Goal: Information Seeking & Learning: Learn about a topic

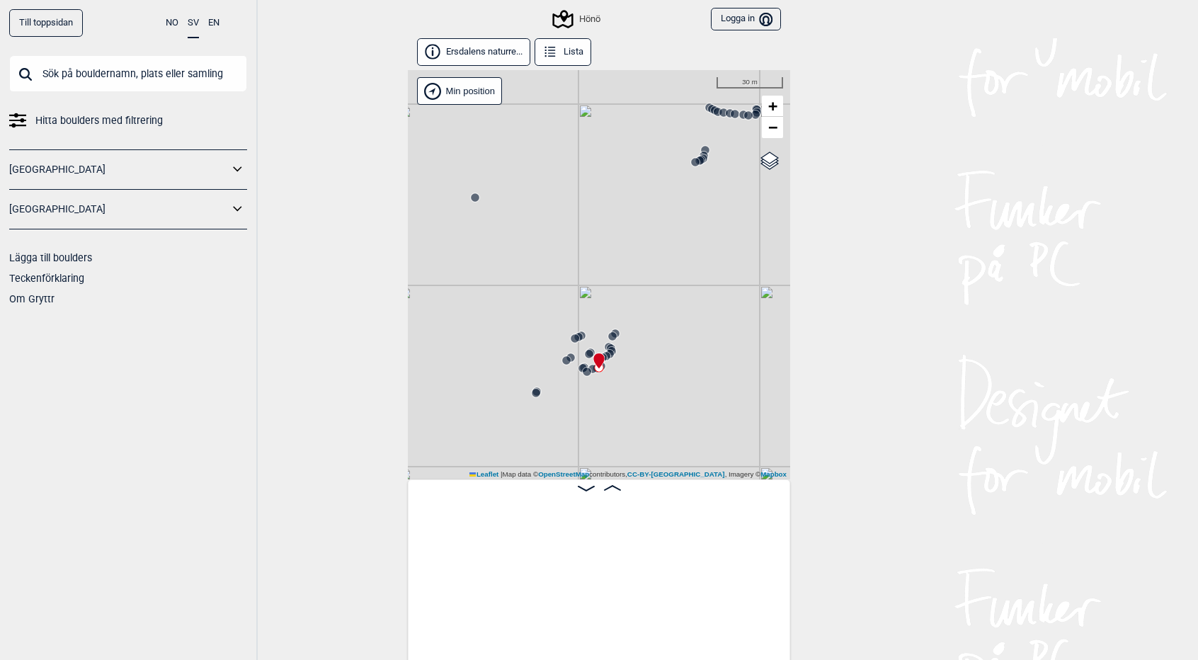
scroll to position [0, 56980]
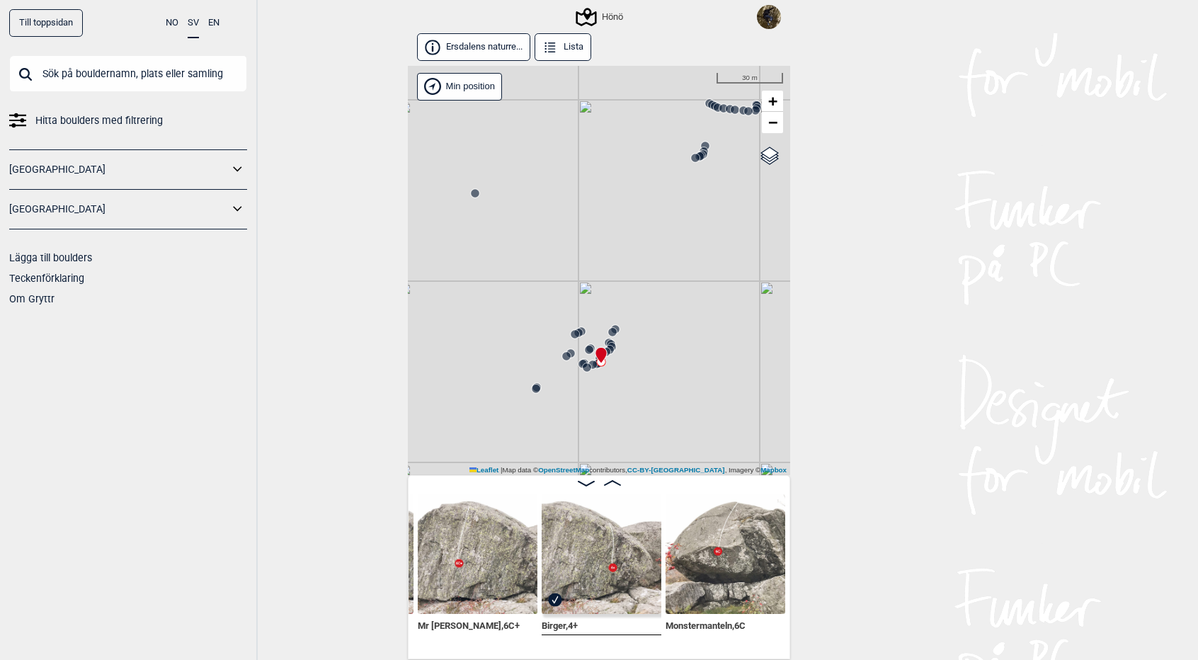
scroll to position [0, 57206]
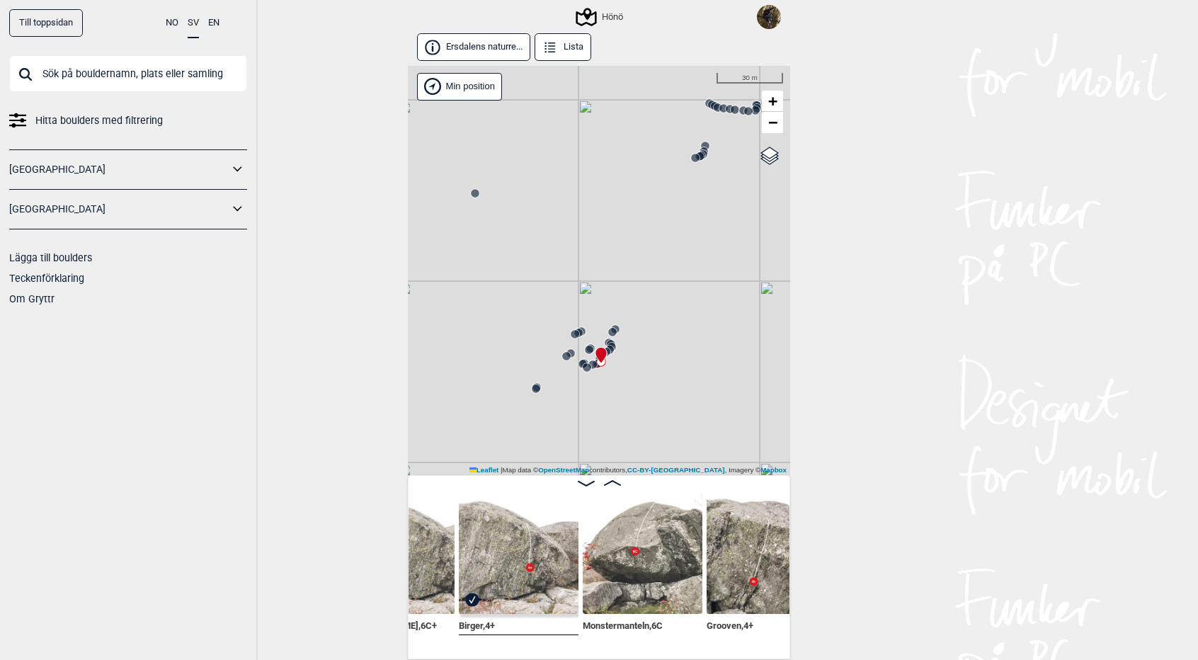
click at [613, 478] on span at bounding box center [612, 483] width 17 height 12
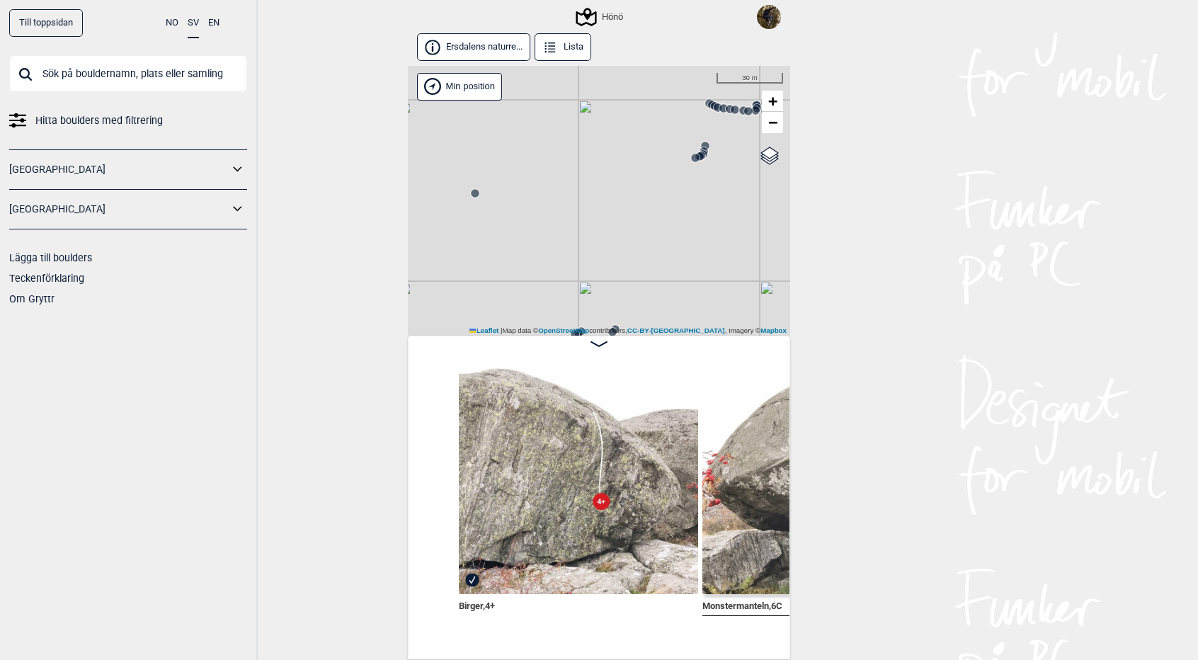
scroll to position [0, 57254]
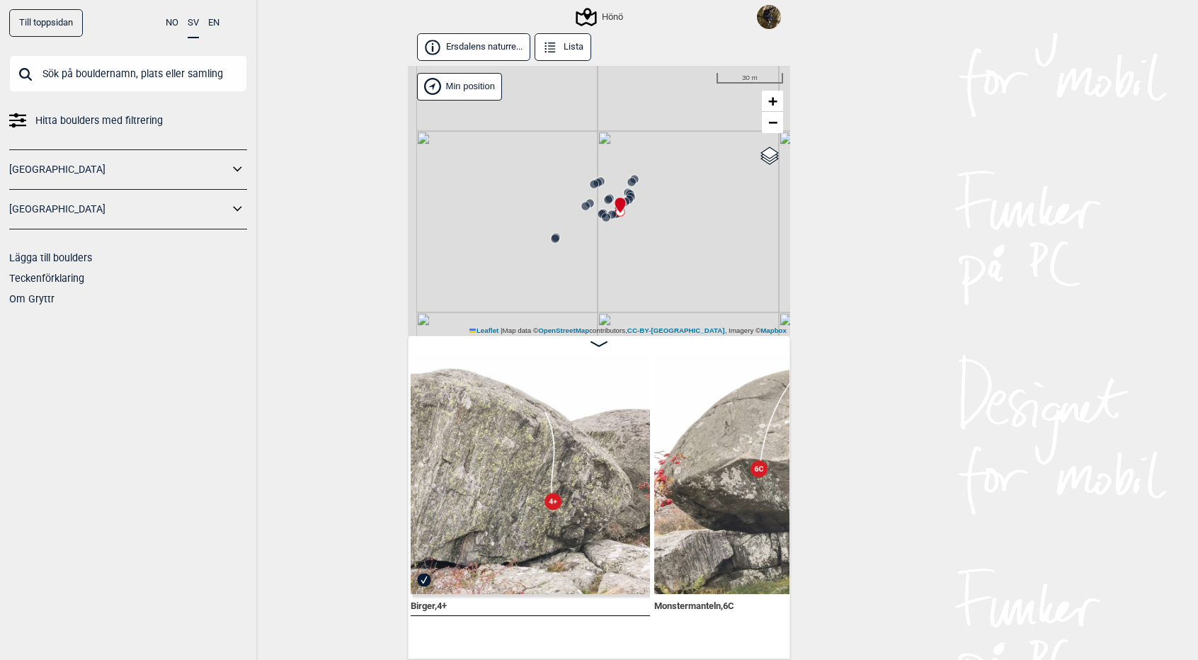
drag, startPoint x: 623, startPoint y: 291, endPoint x: 642, endPoint y: 141, distance: 151.4
click at [642, 141] on div "Hönö" at bounding box center [599, 201] width 382 height 270
click at [609, 195] on circle at bounding box center [608, 199] width 8 height 8
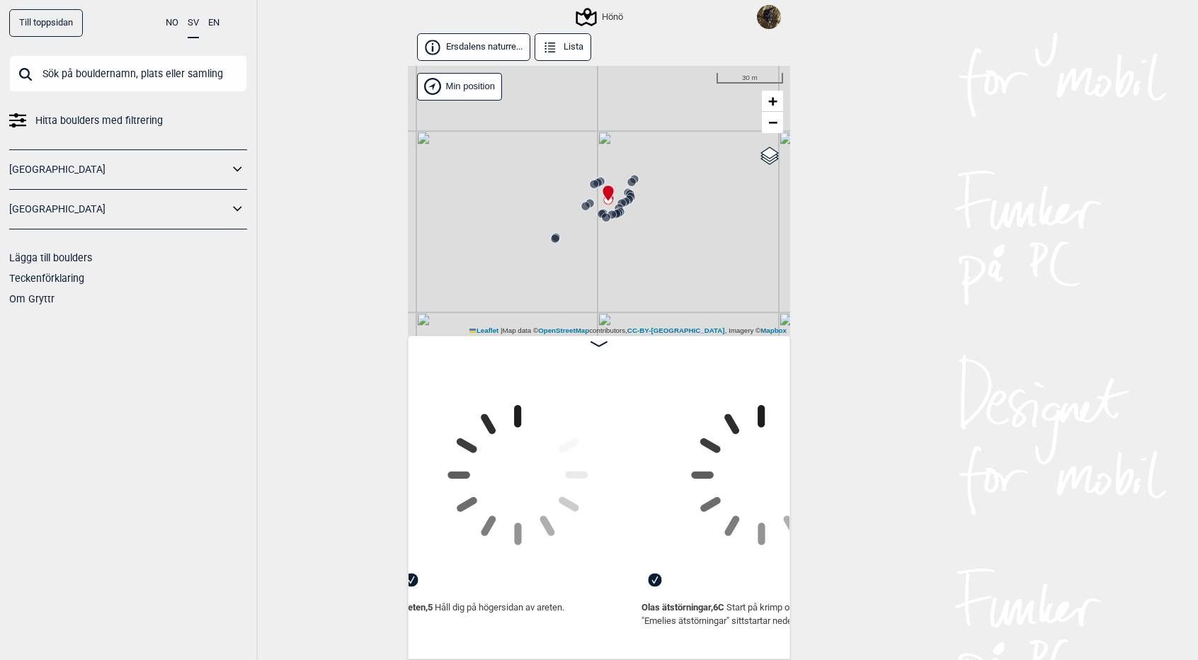
scroll to position [0, 56929]
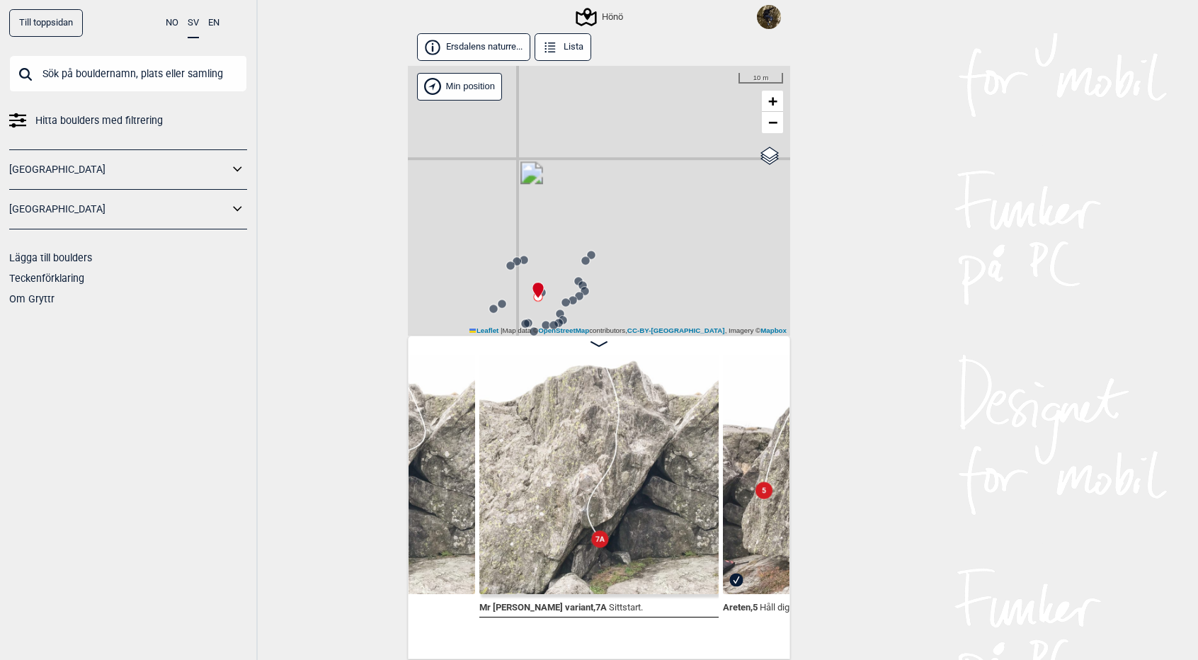
drag, startPoint x: 599, startPoint y: 227, endPoint x: 630, endPoint y: 176, distance: 60.4
click at [630, 176] on div "Hönö" at bounding box center [599, 201] width 382 height 270
click at [568, 283] on circle at bounding box center [564, 279] width 9 height 9
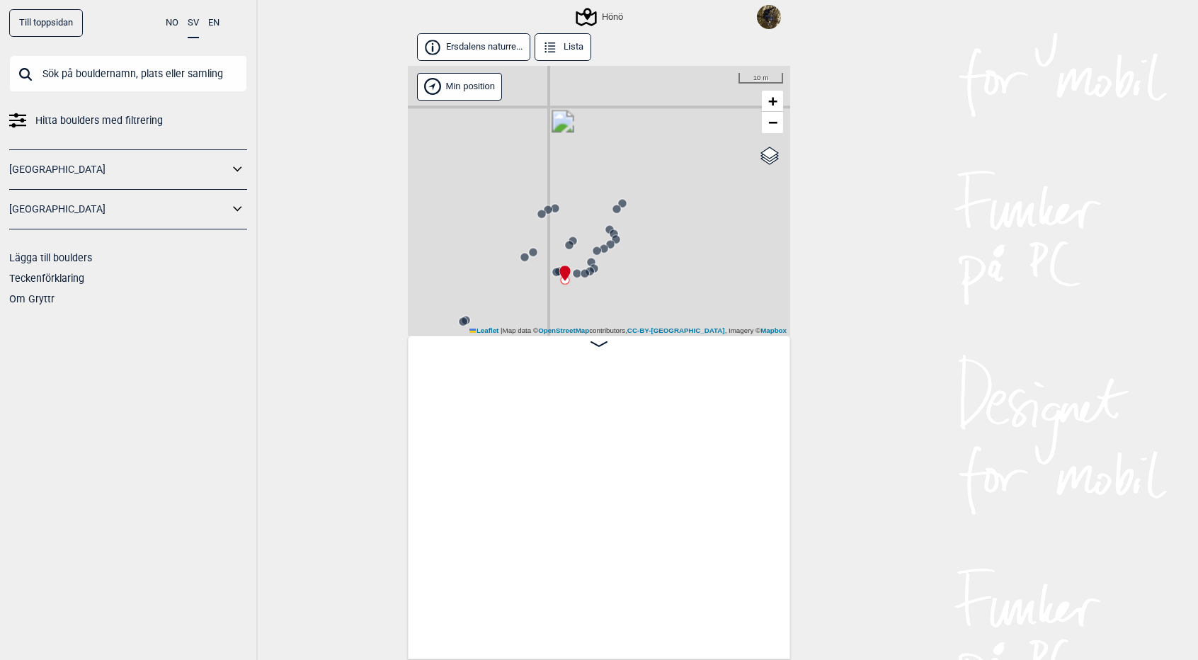
scroll to position [0, 55843]
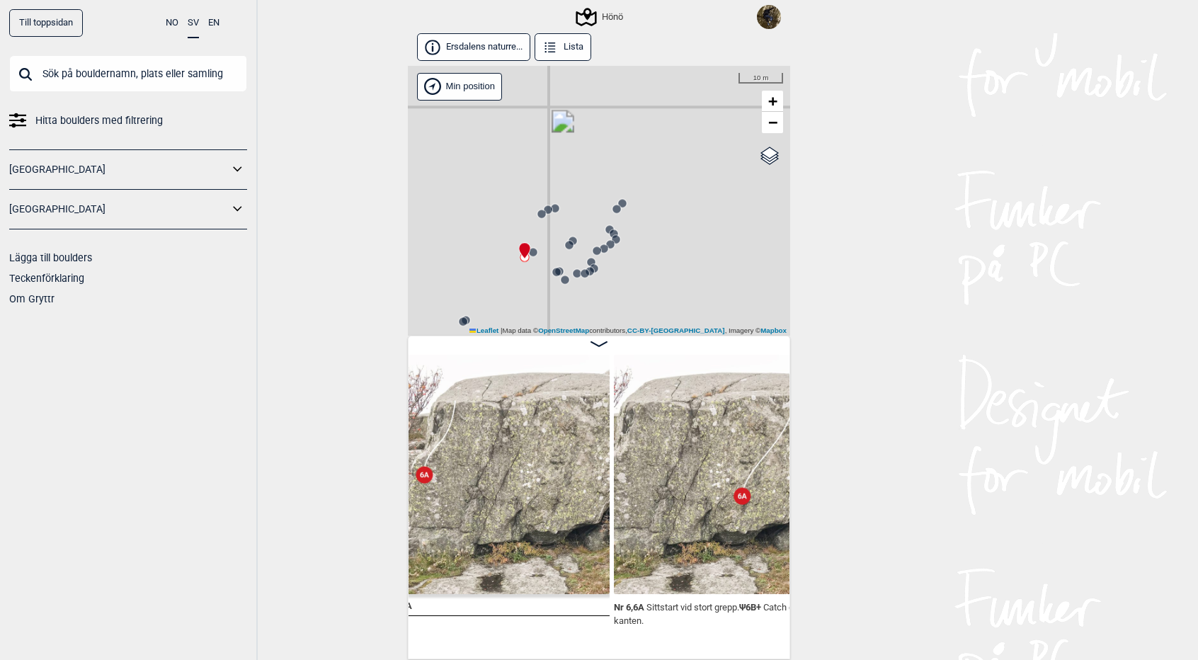
scroll to position [0, 56687]
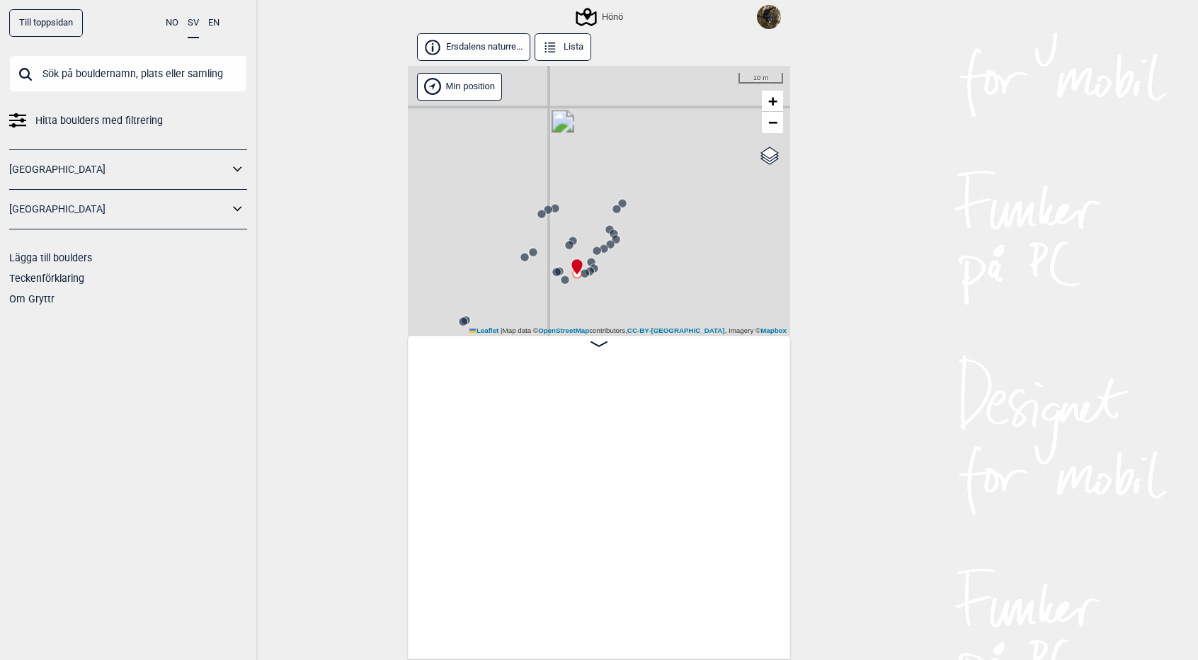
scroll to position [0, 58040]
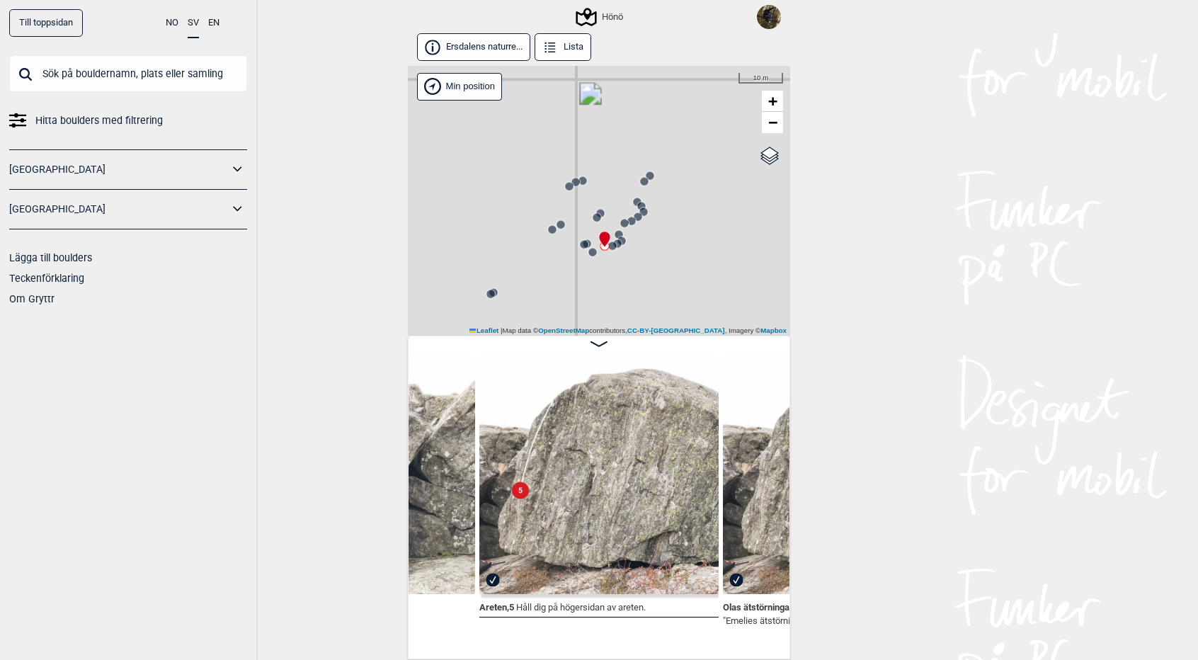
drag, startPoint x: 594, startPoint y: 297, endPoint x: 620, endPoint y: 269, distance: 38.6
click at [620, 269] on div "Hönö" at bounding box center [599, 201] width 382 height 270
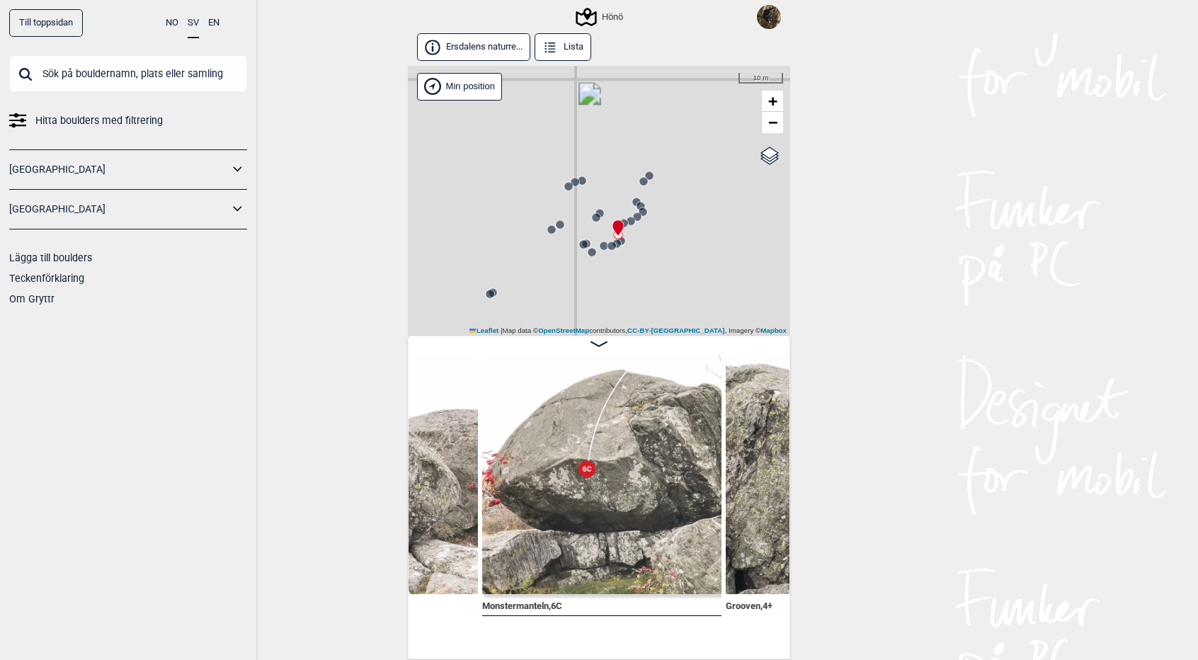
scroll to position [0, 59012]
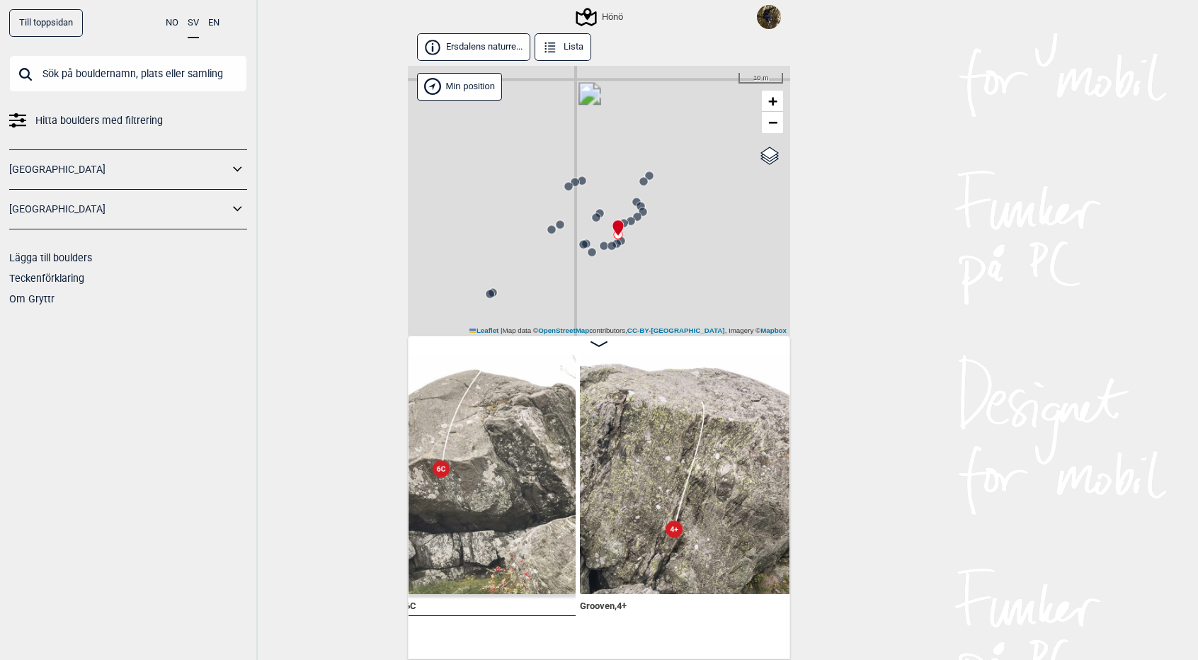
scroll to position [0, 59226]
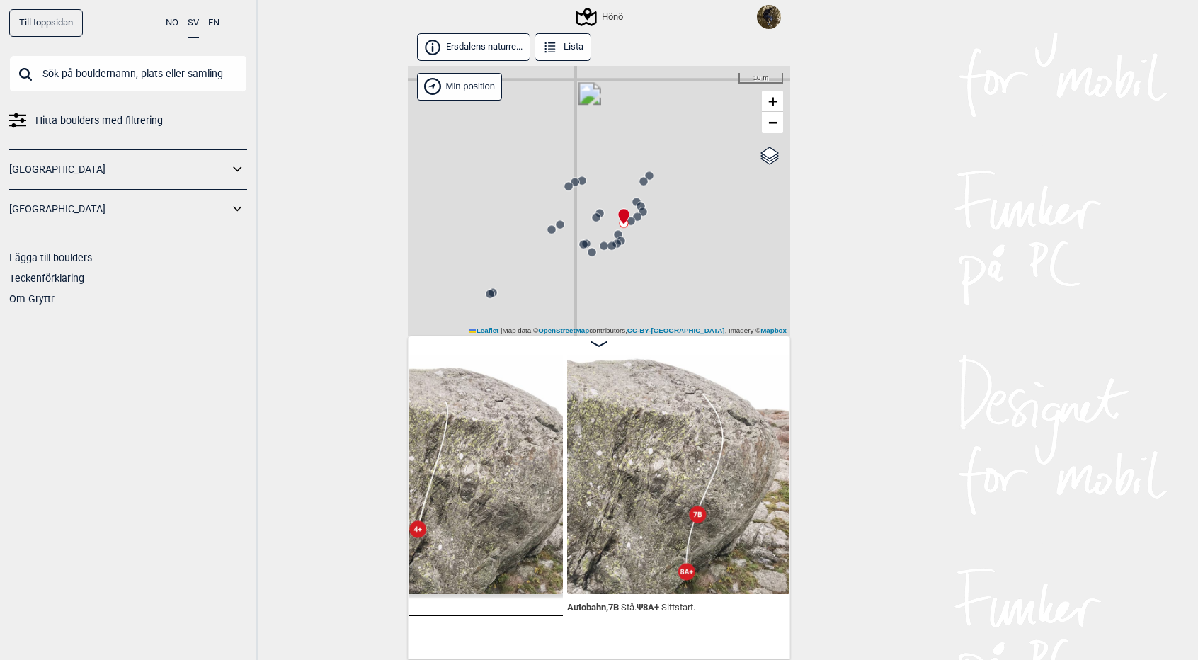
scroll to position [0, 59416]
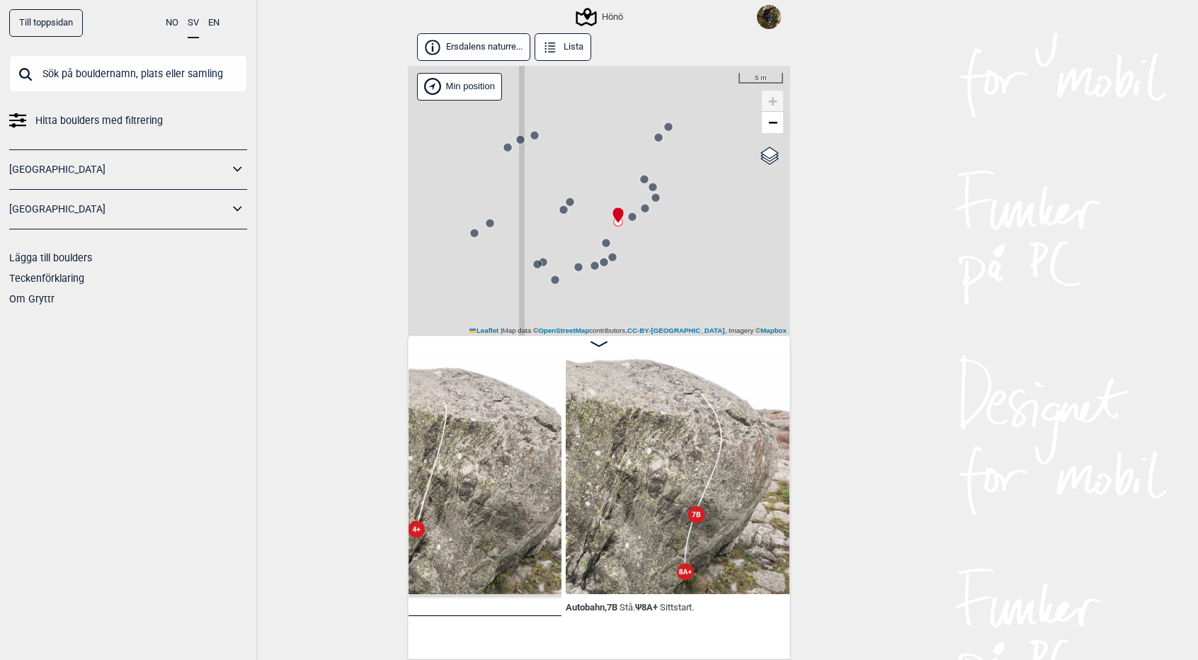
click at [643, 210] on circle at bounding box center [645, 208] width 8 height 8
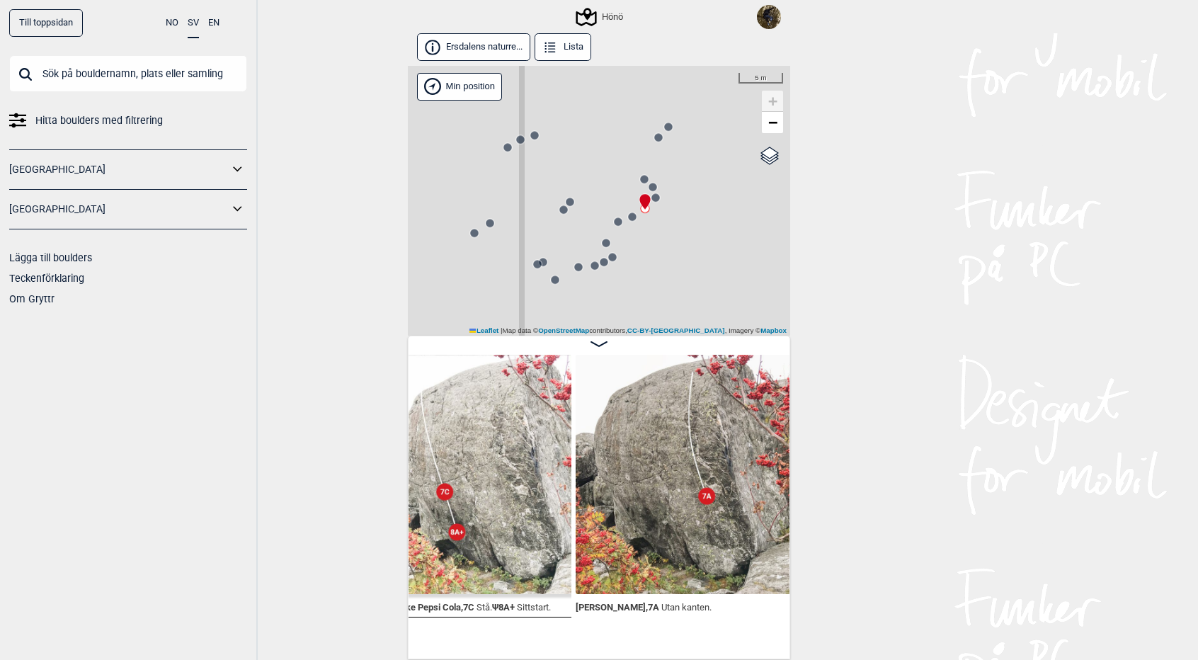
scroll to position [0, 59899]
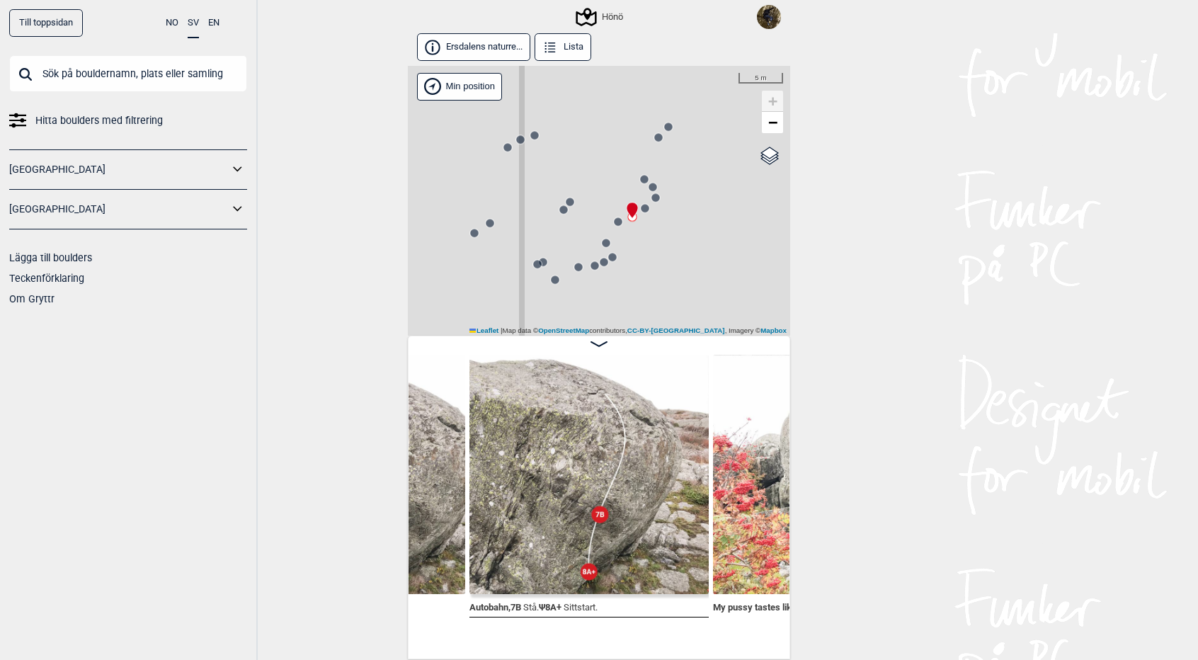
scroll to position [0, 59512]
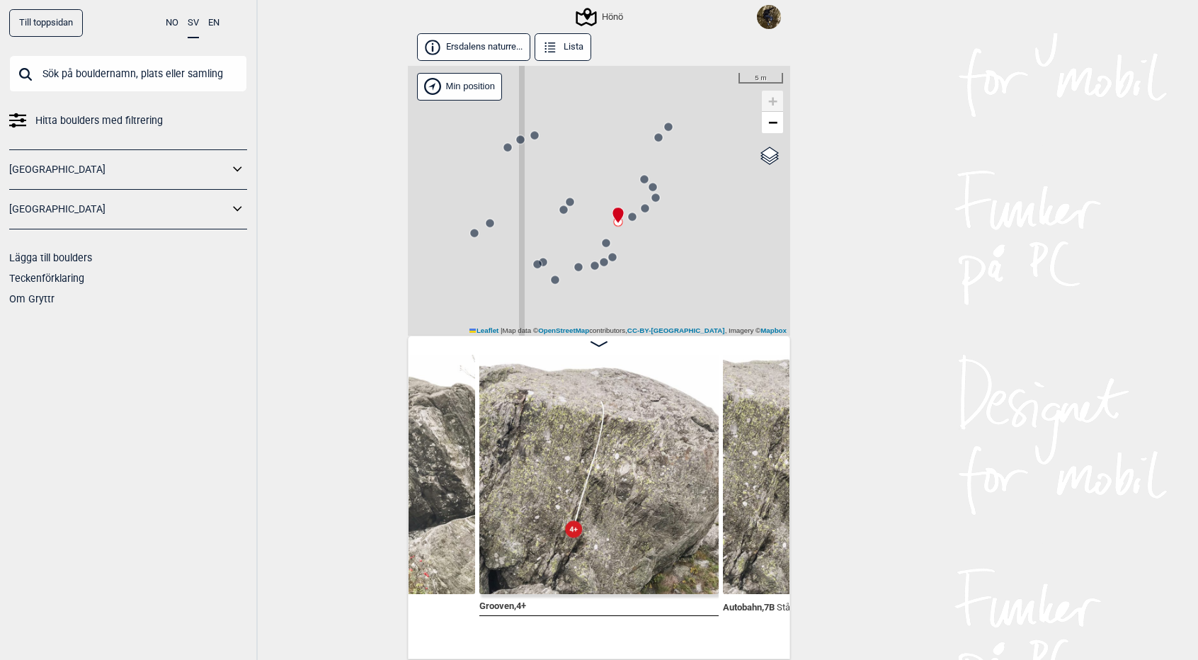
scroll to position [0, 59274]
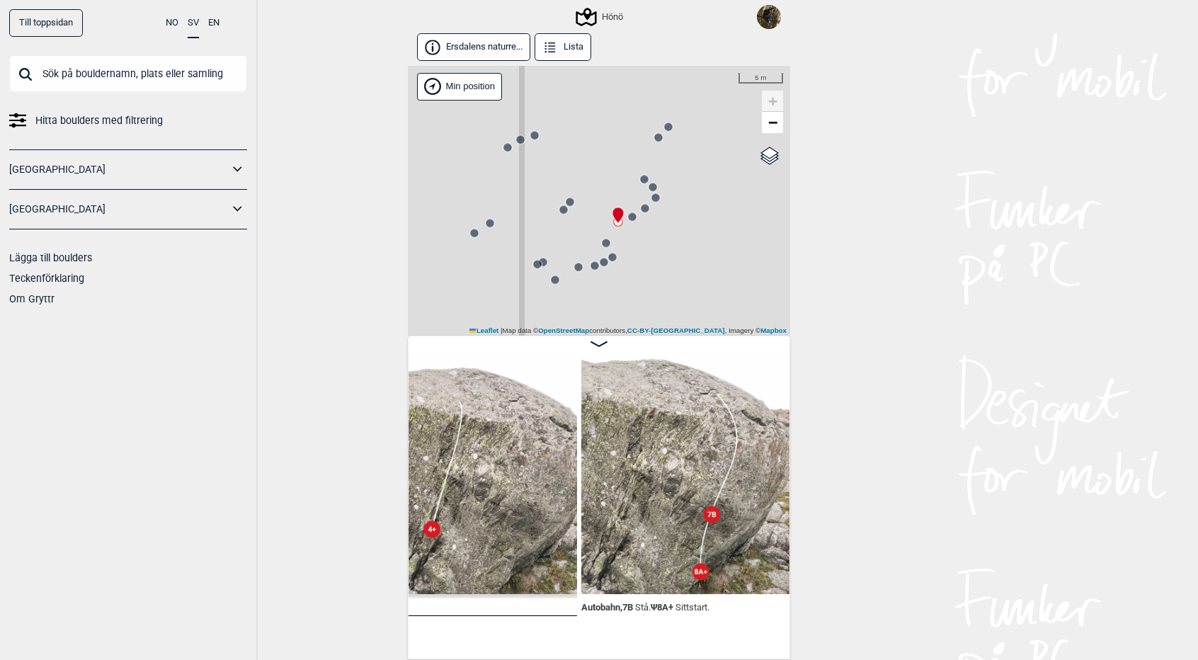
scroll to position [0, 59301]
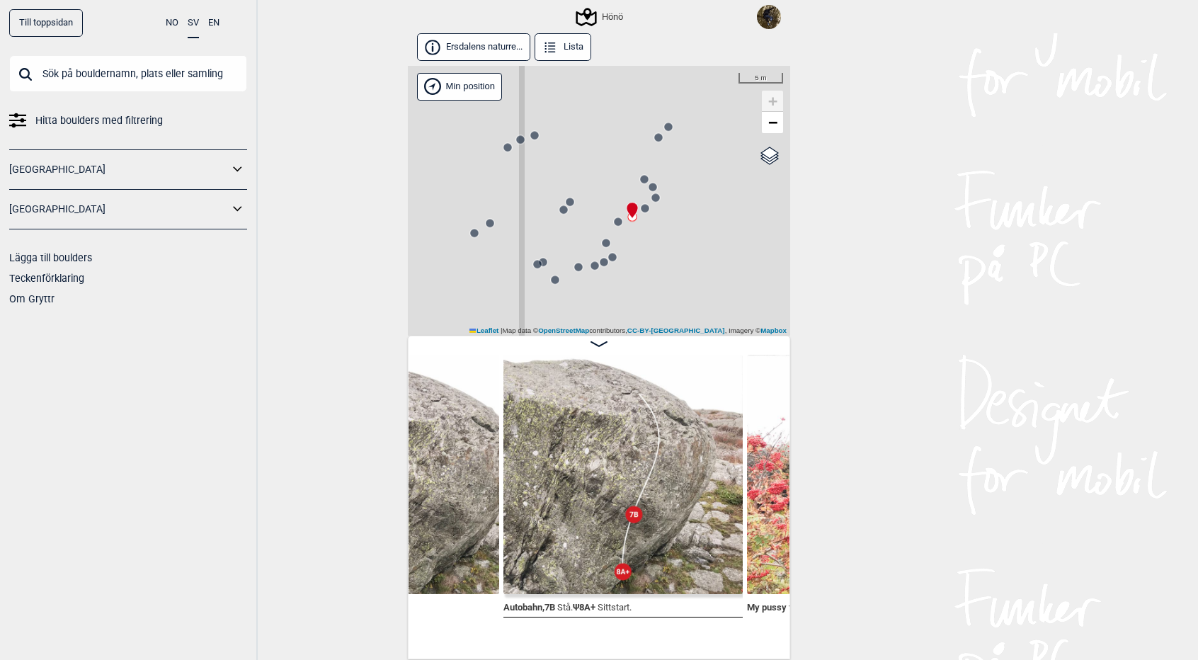
scroll to position [0, 59488]
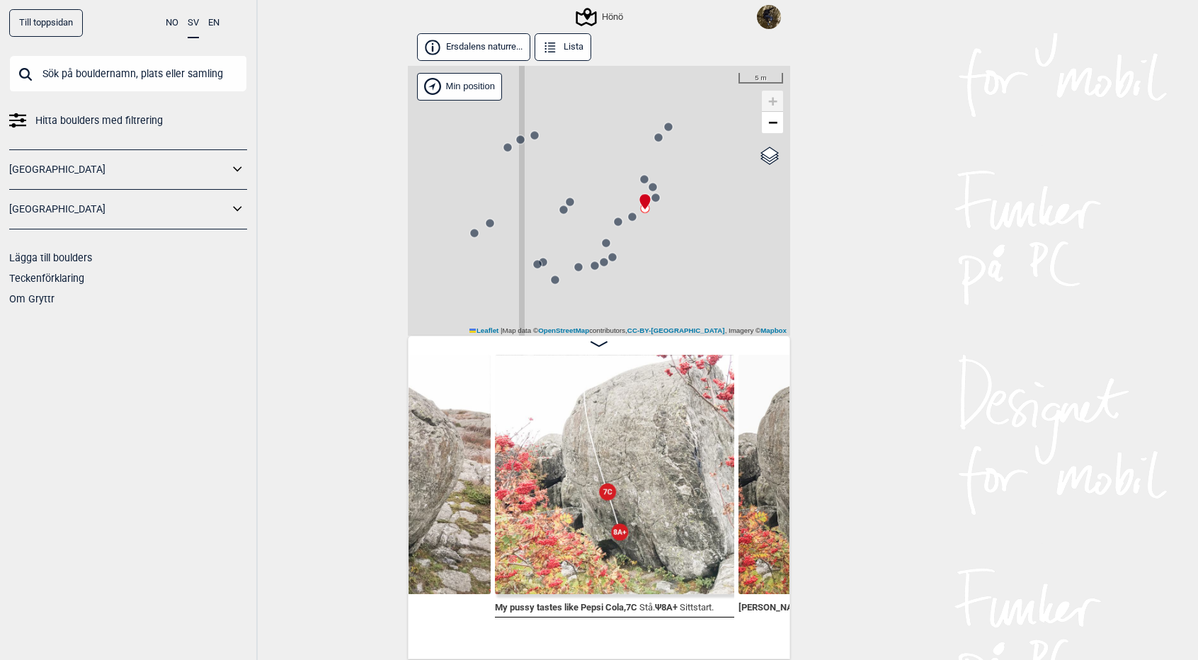
scroll to position [0, 59732]
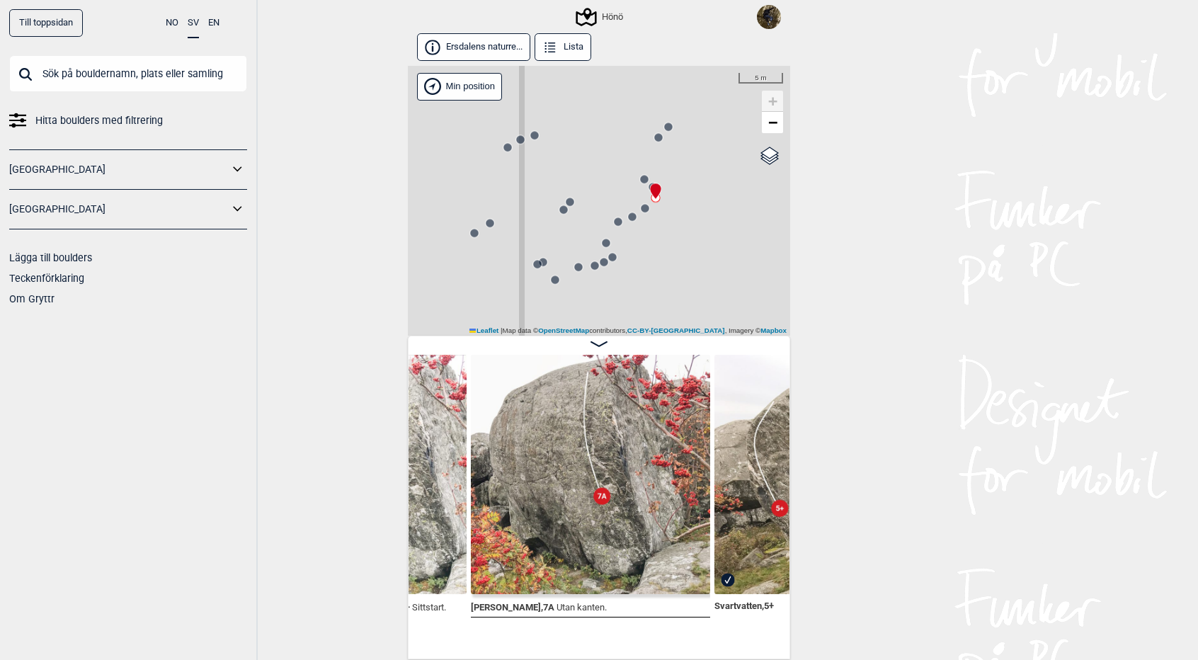
scroll to position [0, 60000]
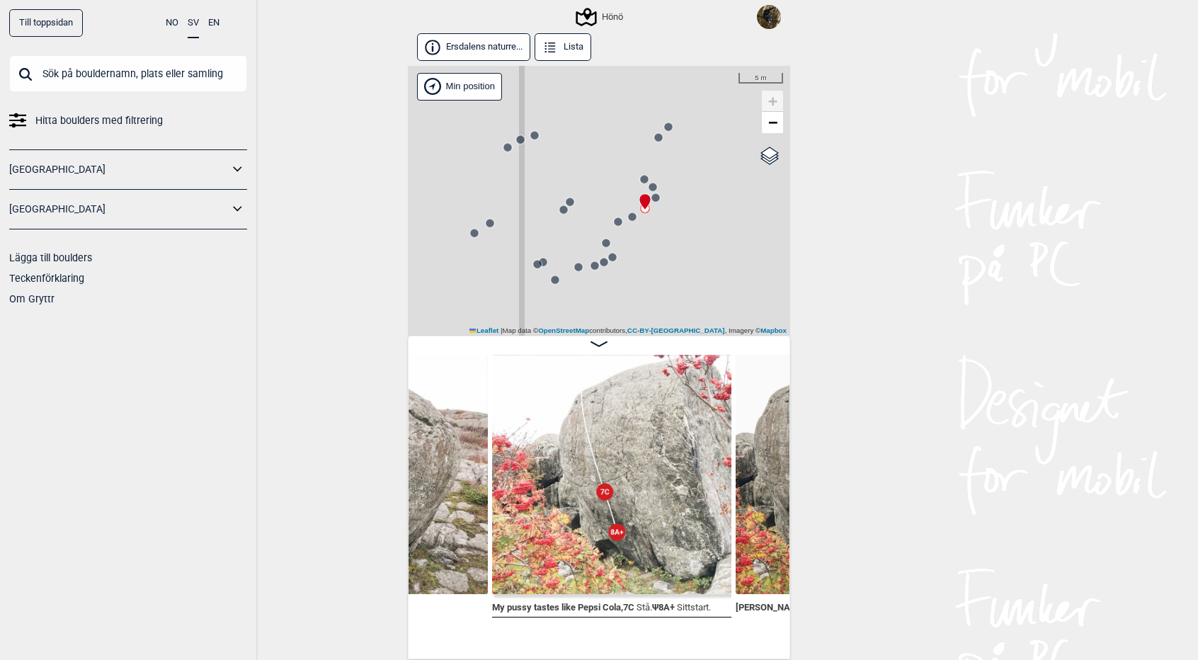
scroll to position [0, 59730]
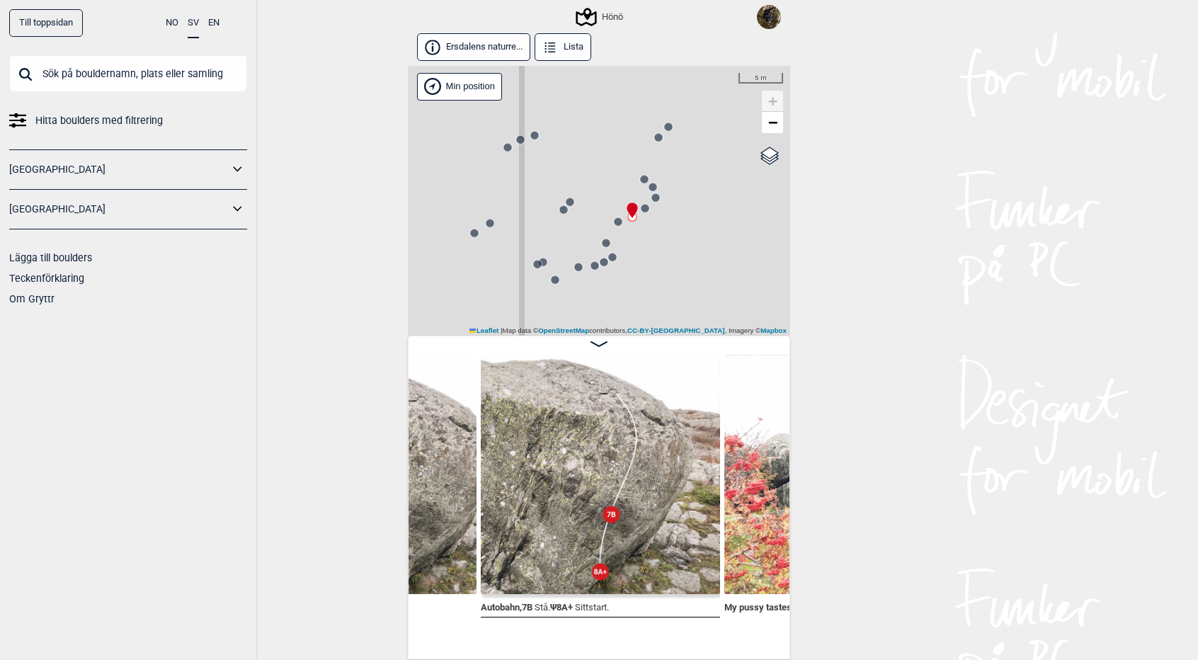
scroll to position [0, 59501]
click at [601, 447] on img at bounding box center [600, 474] width 239 height 239
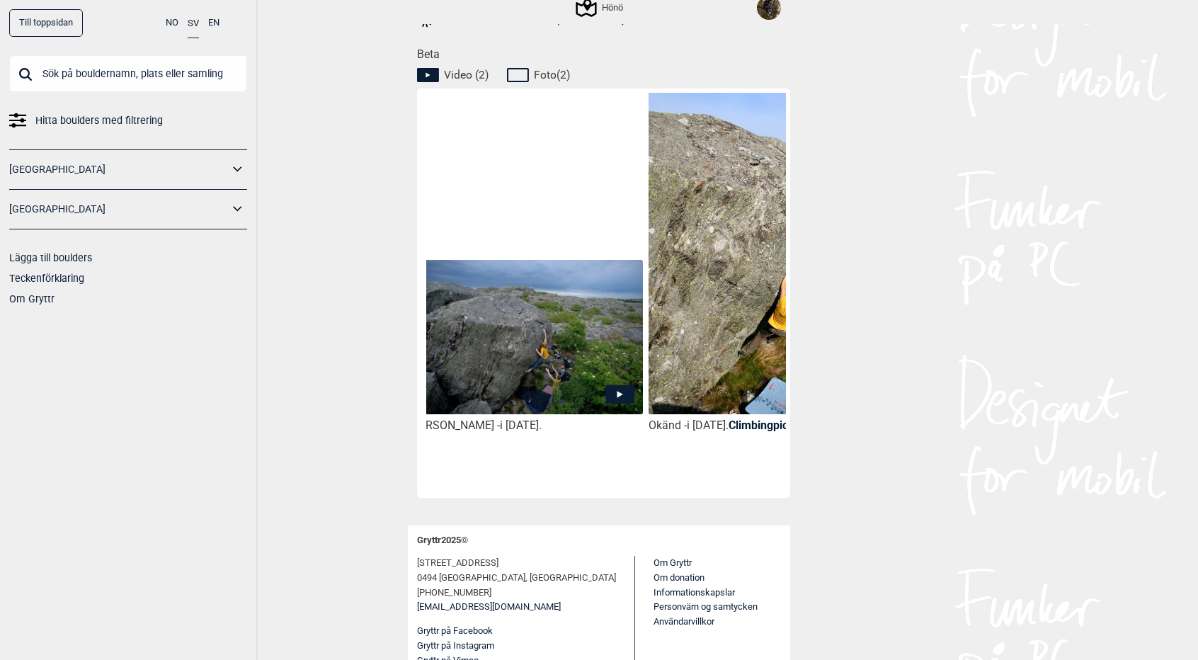
scroll to position [0, 220]
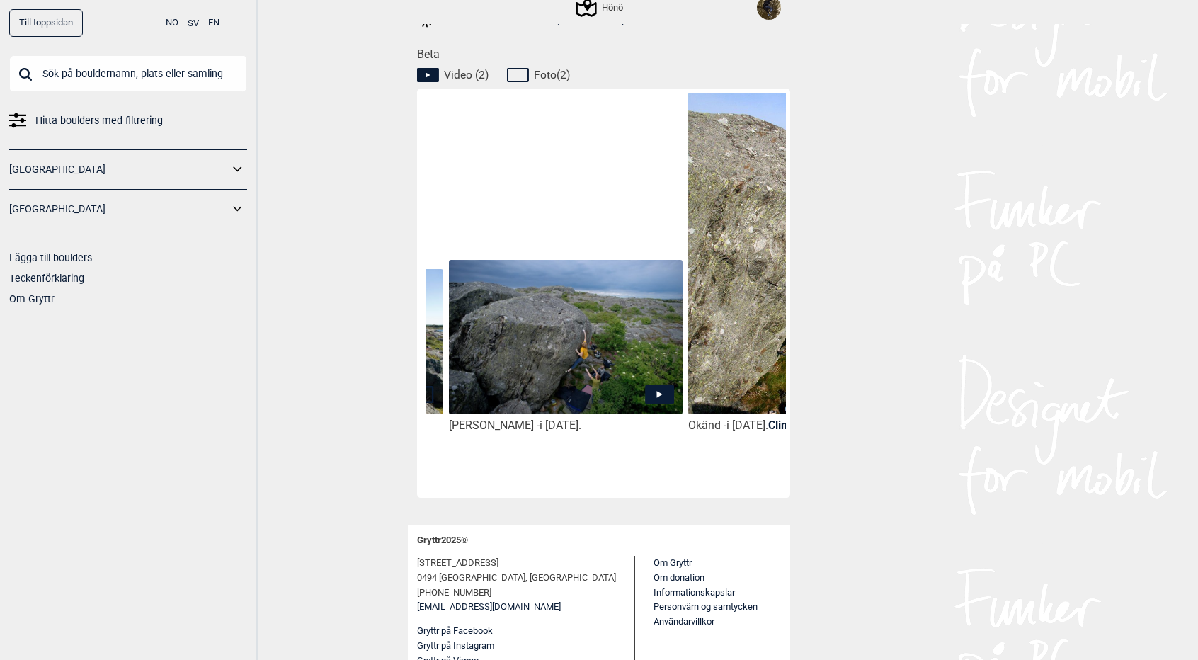
click at [663, 391] on icon at bounding box center [659, 394] width 29 height 18
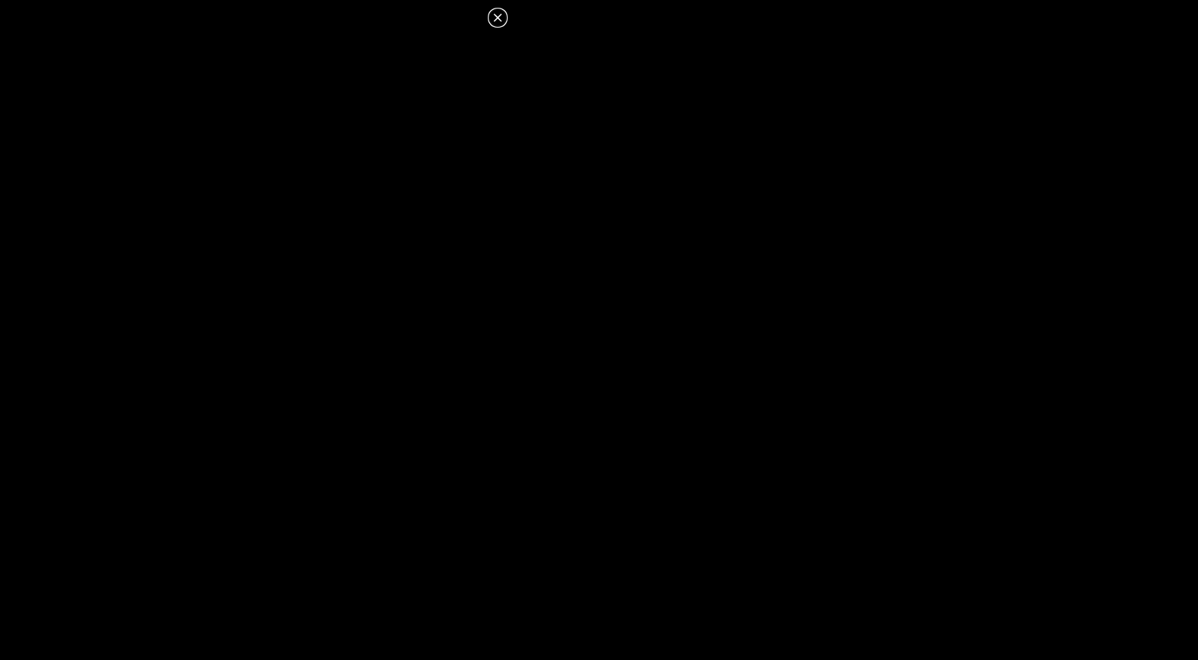
click at [499, 20] on icon at bounding box center [498, 17] width 8 height 8
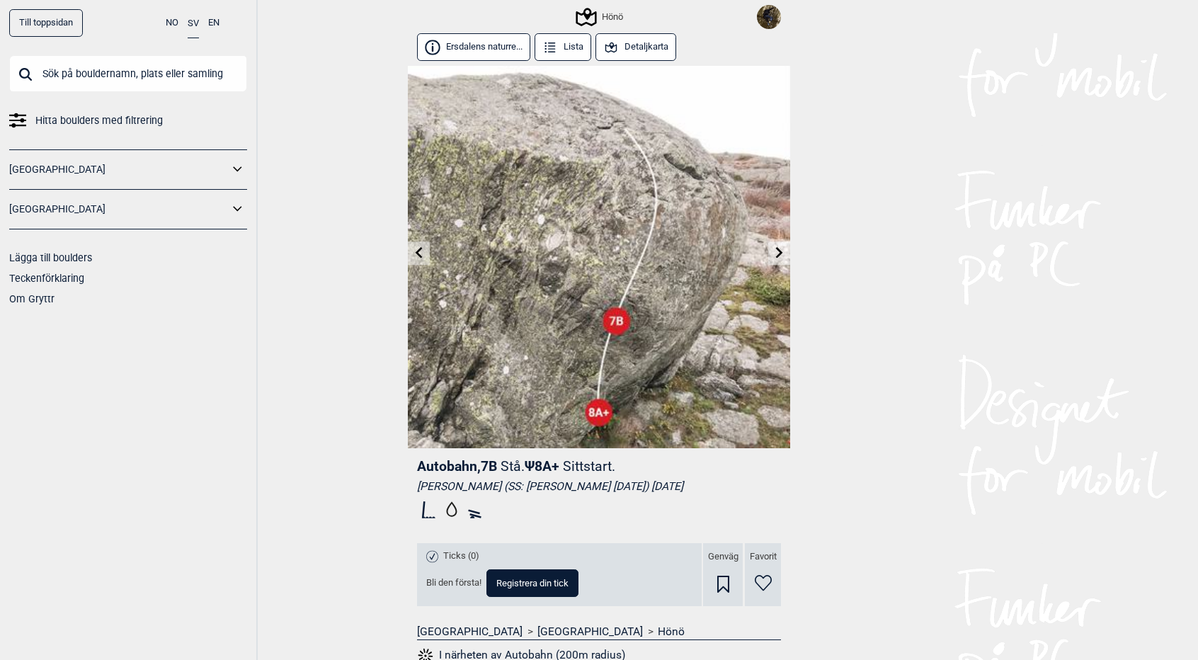
scroll to position [1, 0]
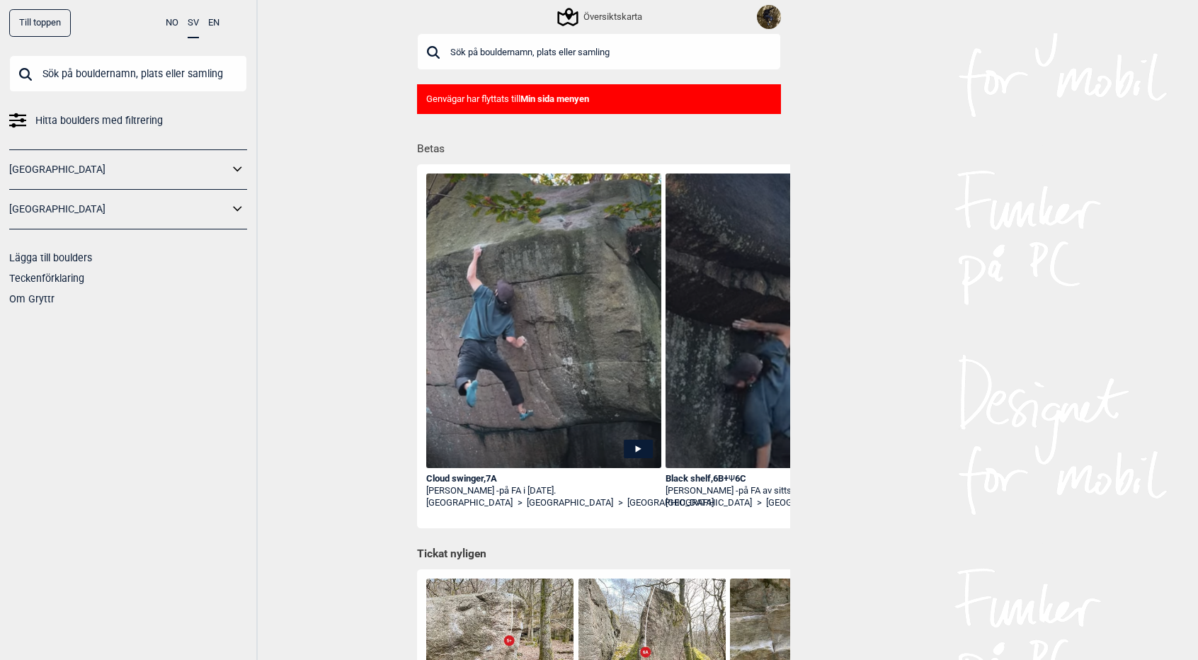
click at [637, 446] on icon at bounding box center [638, 449] width 29 height 18
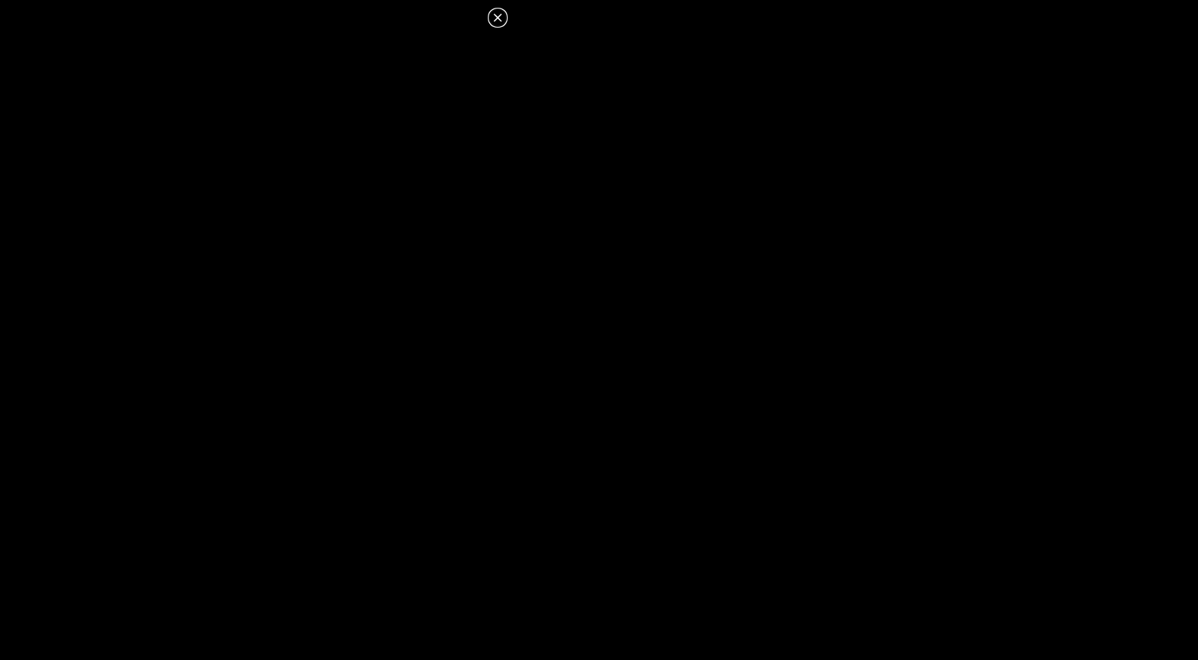
click at [501, 23] on icon at bounding box center [497, 17] width 17 height 17
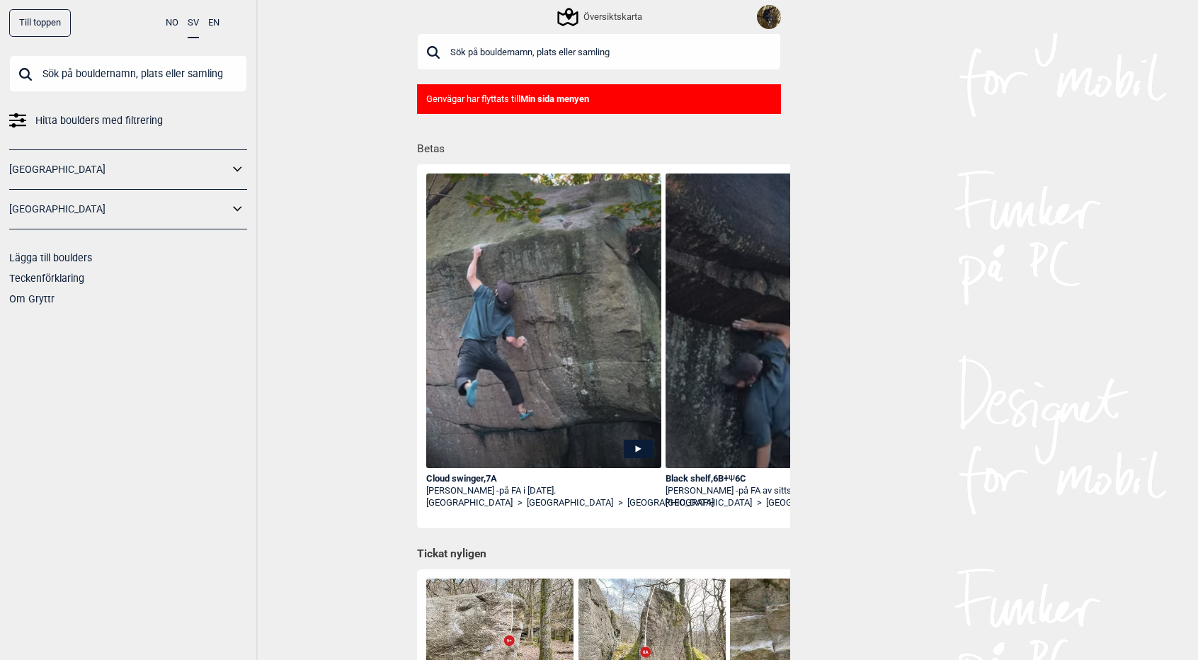
click at [462, 480] on div "Cloud swinger , 7A" at bounding box center [543, 479] width 235 height 12
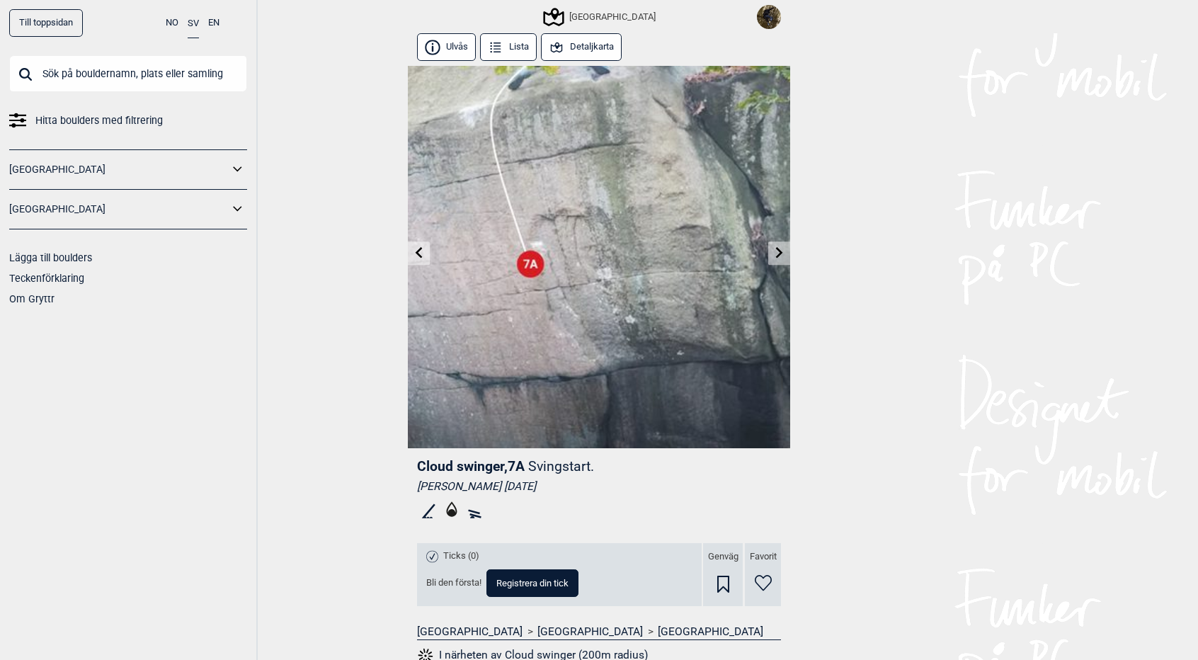
click at [577, 42] on button "Detaljkarta" at bounding box center [581, 47] width 81 height 28
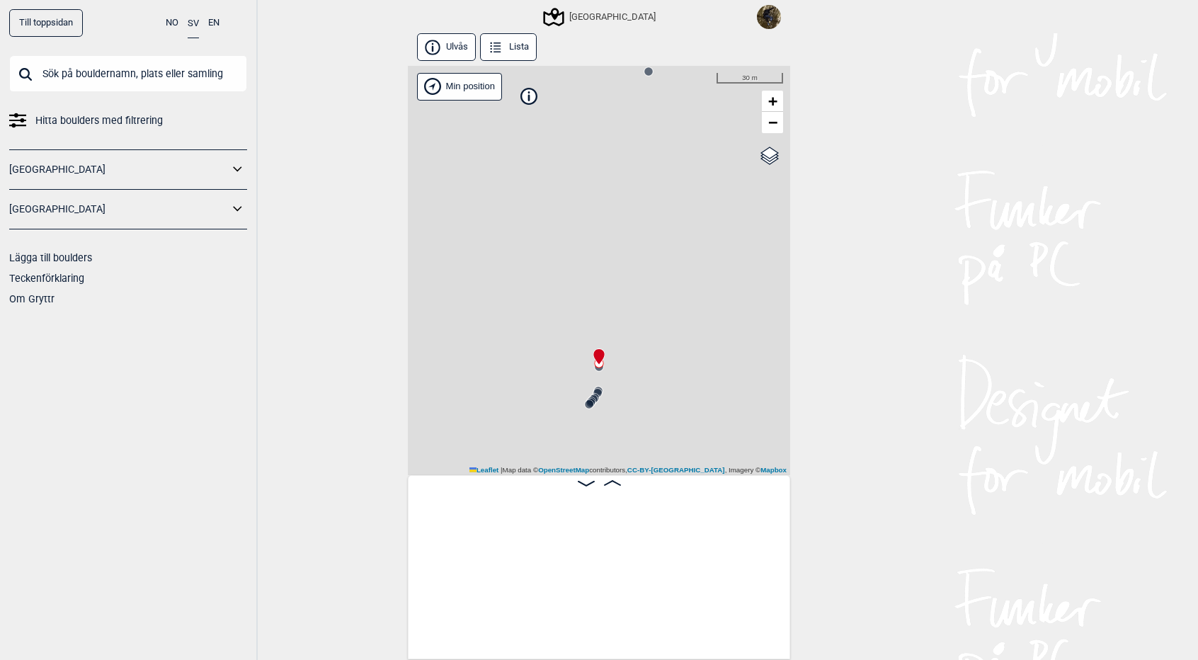
scroll to position [0, 1077]
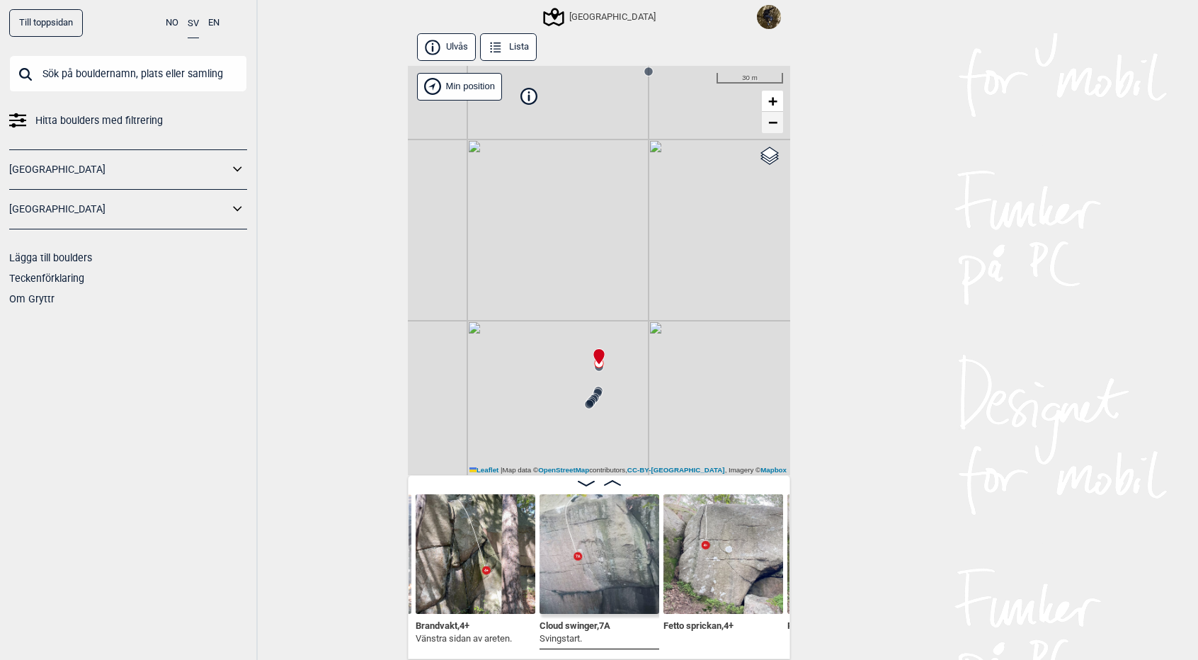
click at [780, 120] on link "−" at bounding box center [772, 122] width 21 height 21
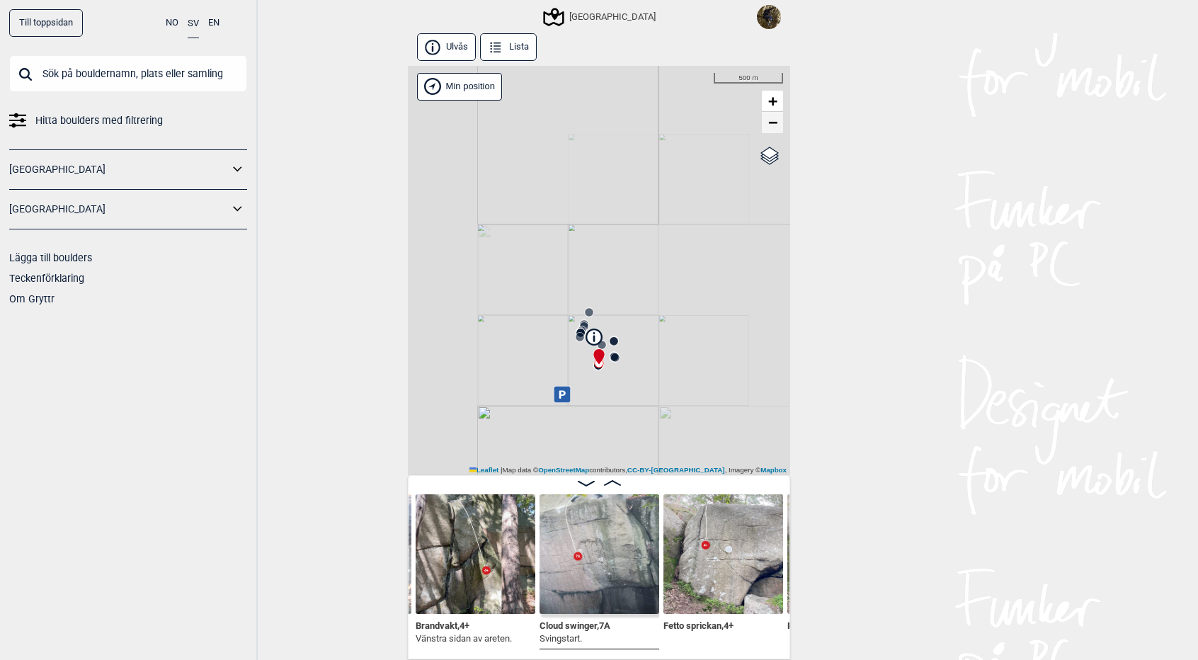
click at [780, 120] on link "−" at bounding box center [772, 122] width 21 height 21
click at [769, 101] on span "+" at bounding box center [773, 101] width 9 height 18
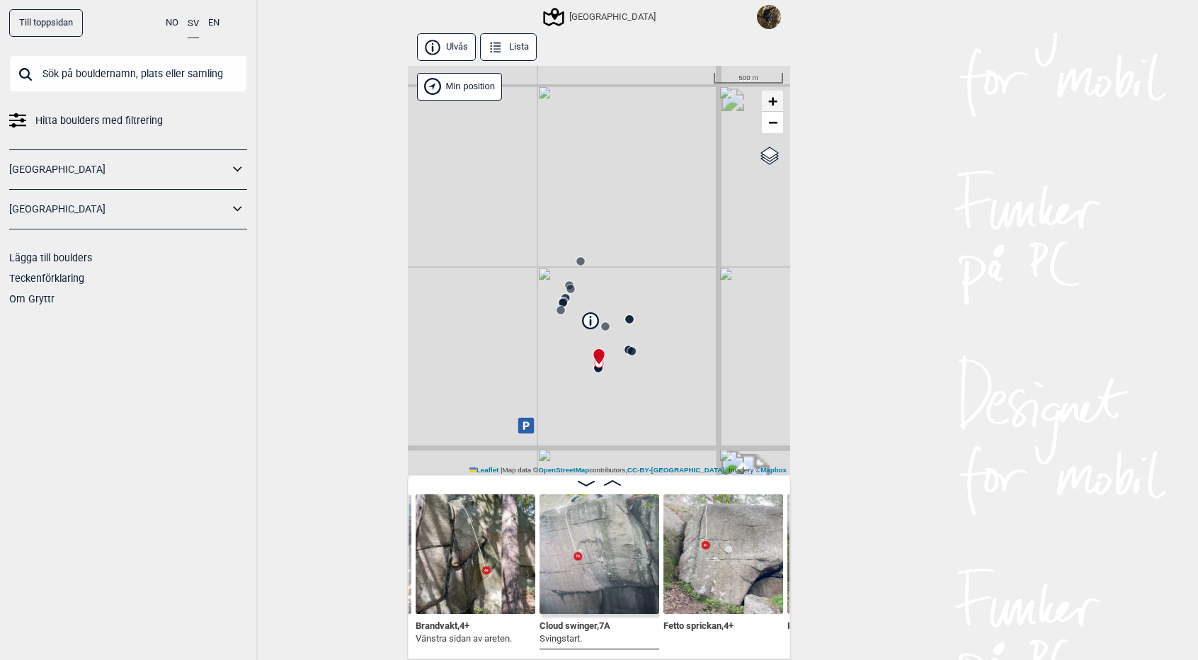
click at [769, 101] on span "+" at bounding box center [773, 101] width 9 height 18
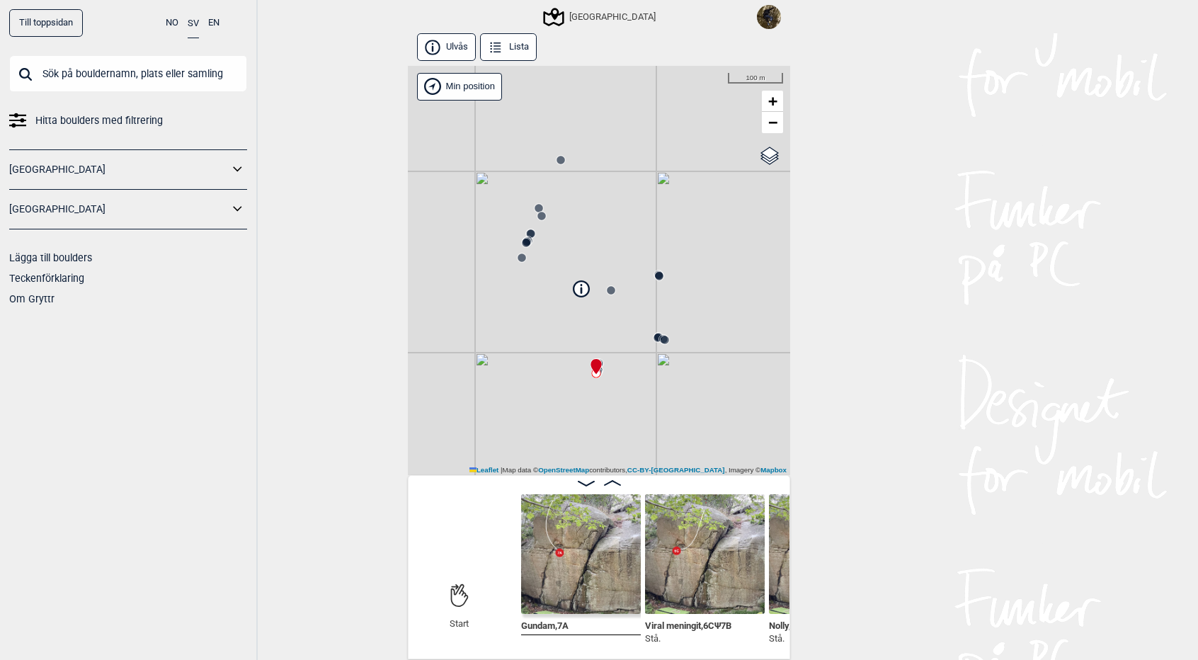
scroll to position [0, 133]
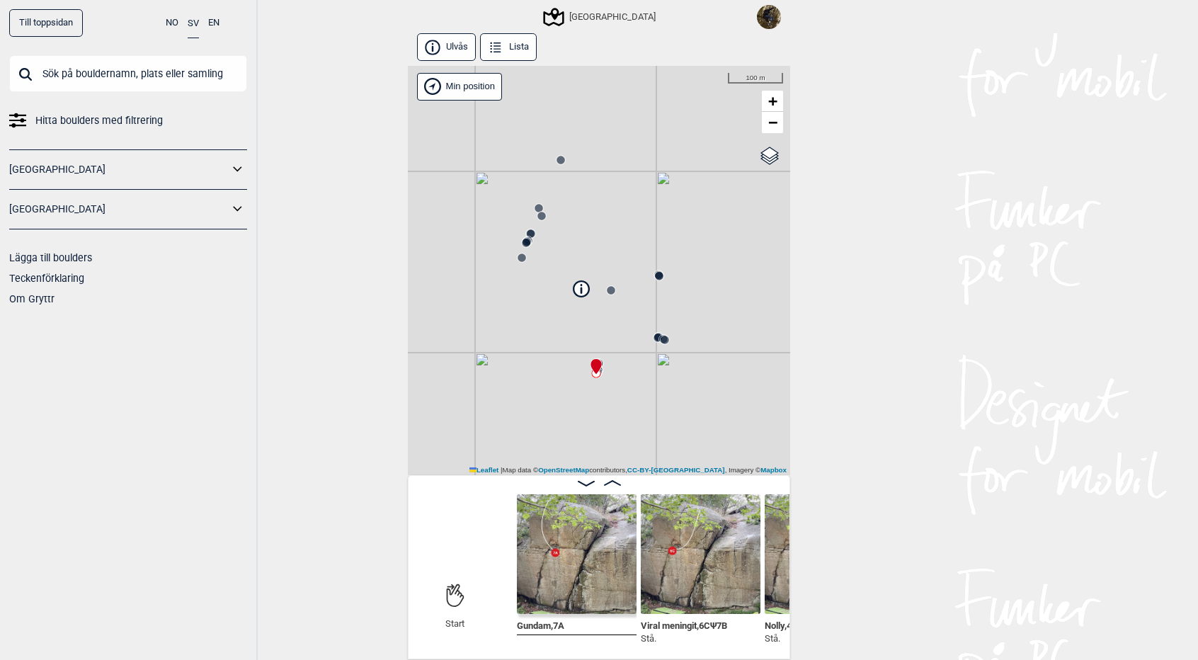
click at [597, 540] on img at bounding box center [577, 554] width 120 height 120
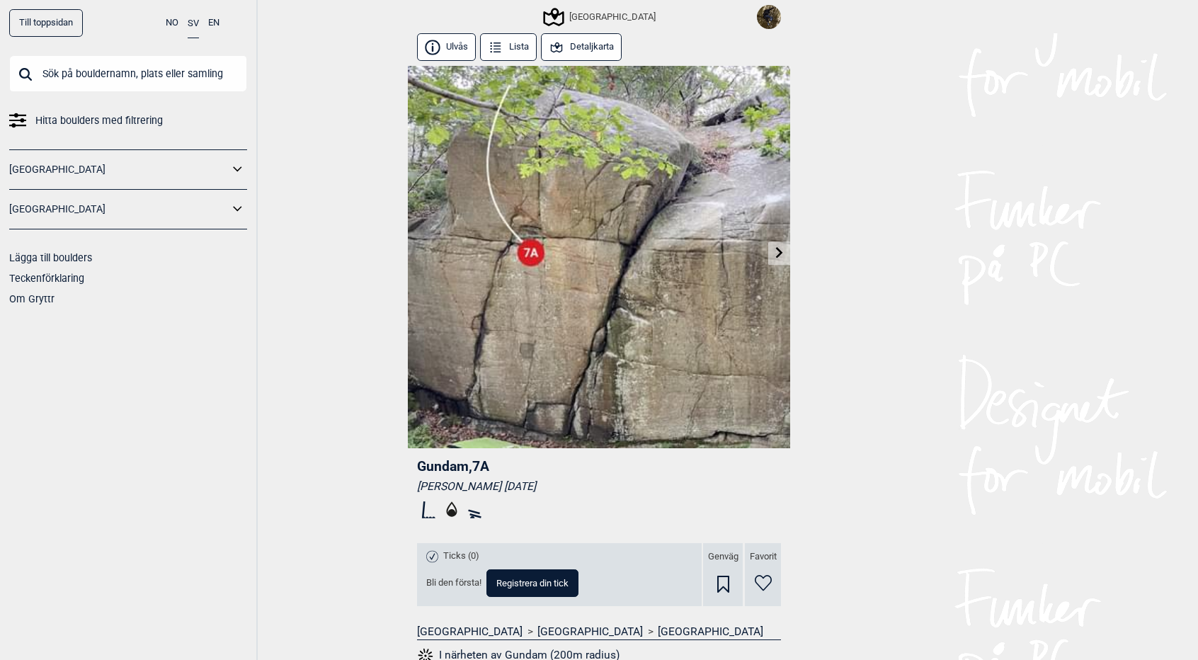
click at [777, 254] on icon at bounding box center [779, 252] width 11 height 11
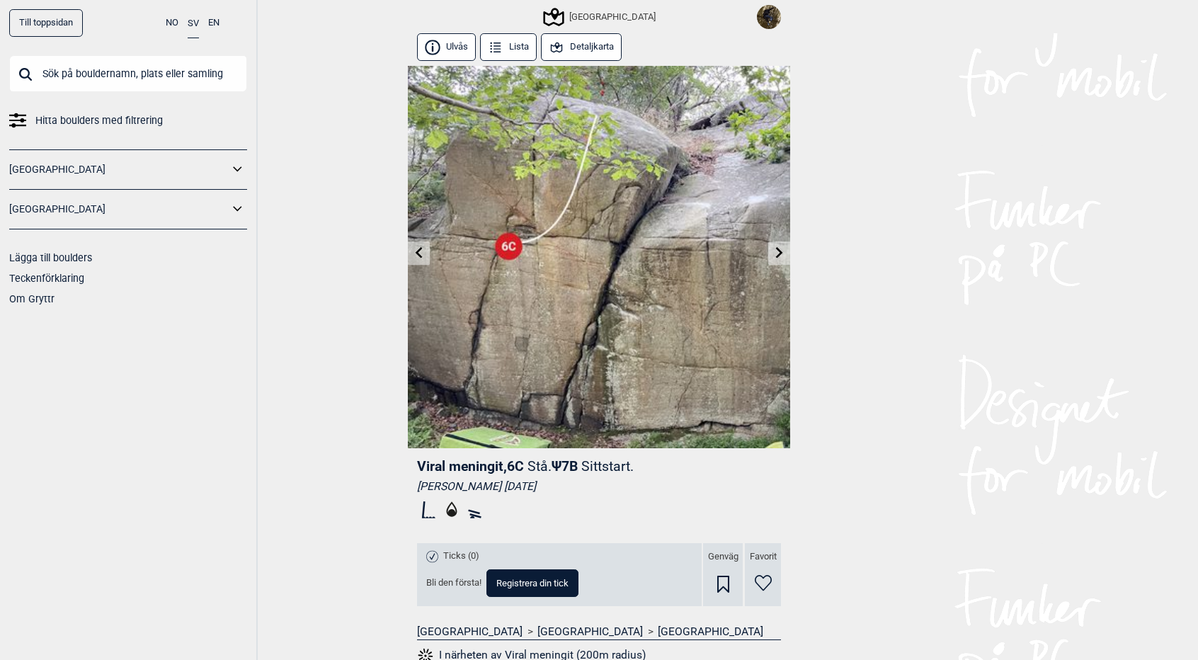
click at [777, 254] on icon at bounding box center [779, 252] width 11 height 11
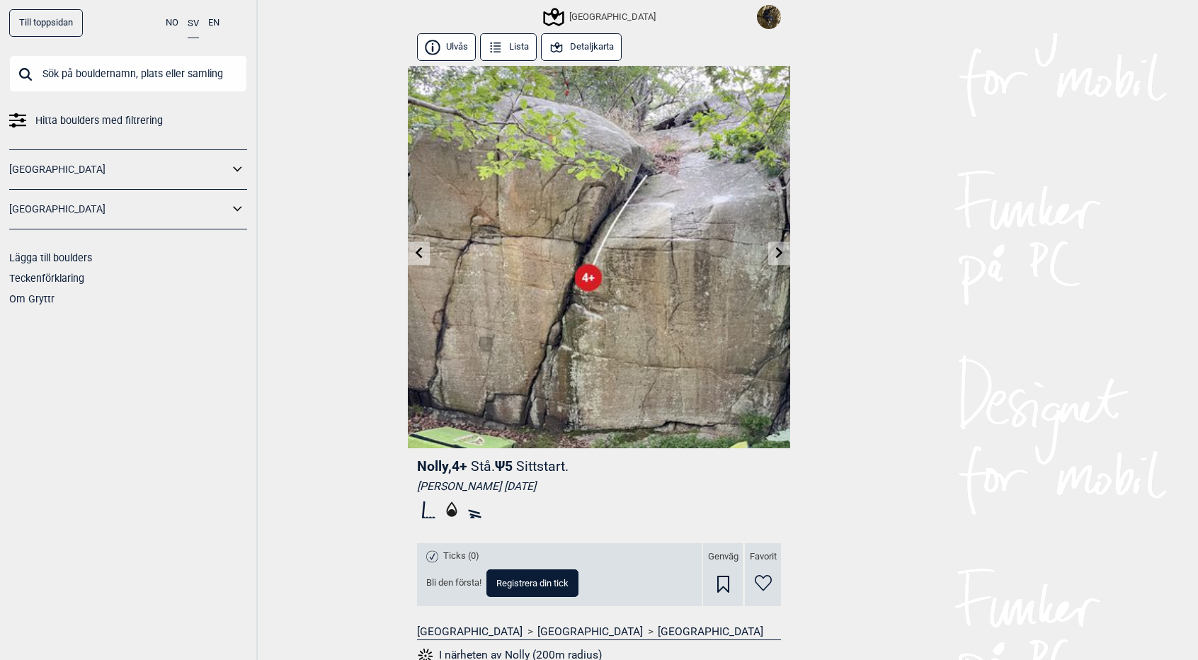
click at [419, 250] on icon at bounding box center [419, 252] width 7 height 11
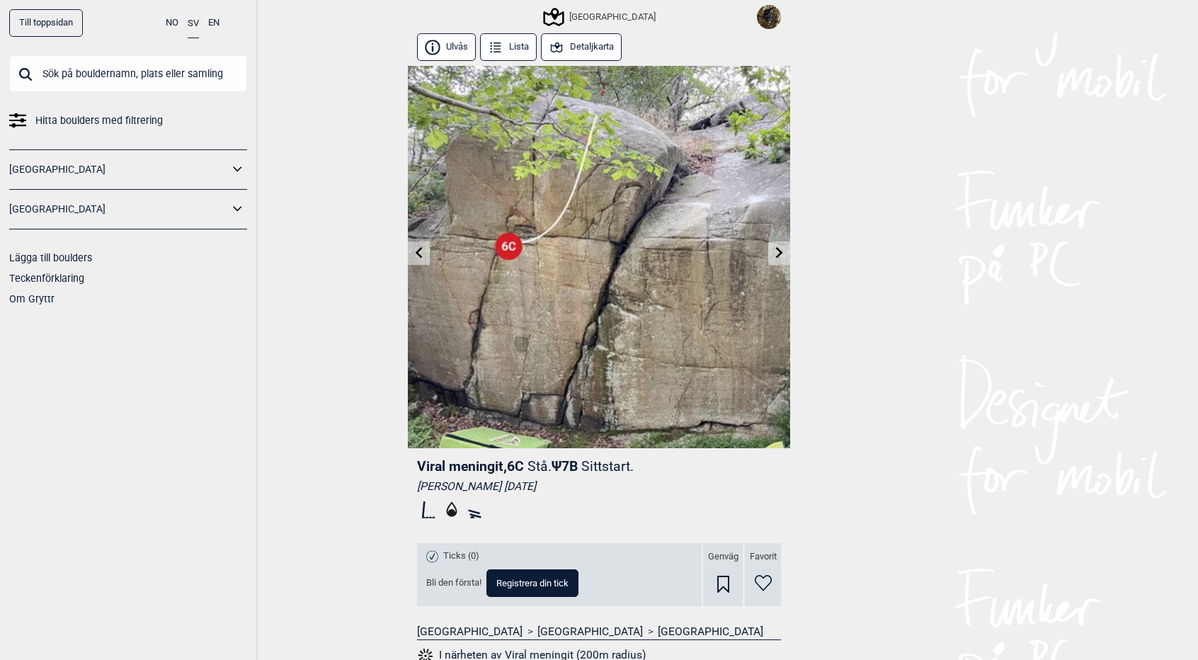
click at [773, 261] on link at bounding box center [780, 253] width 22 height 23
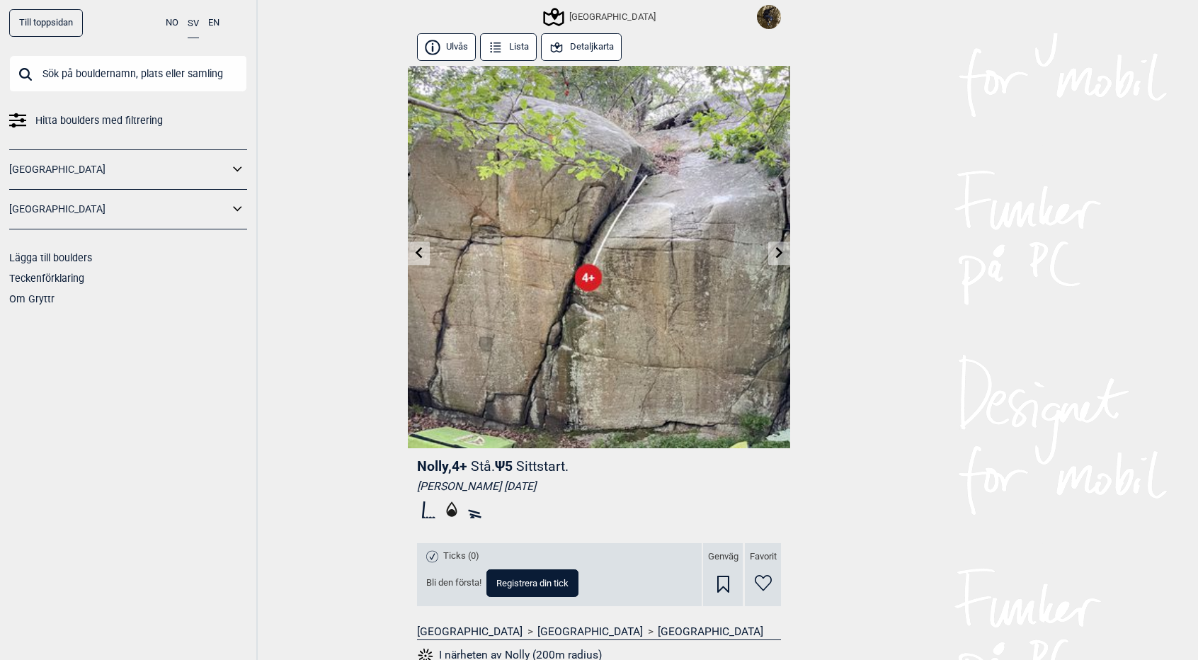
click at [773, 261] on link at bounding box center [780, 253] width 22 height 23
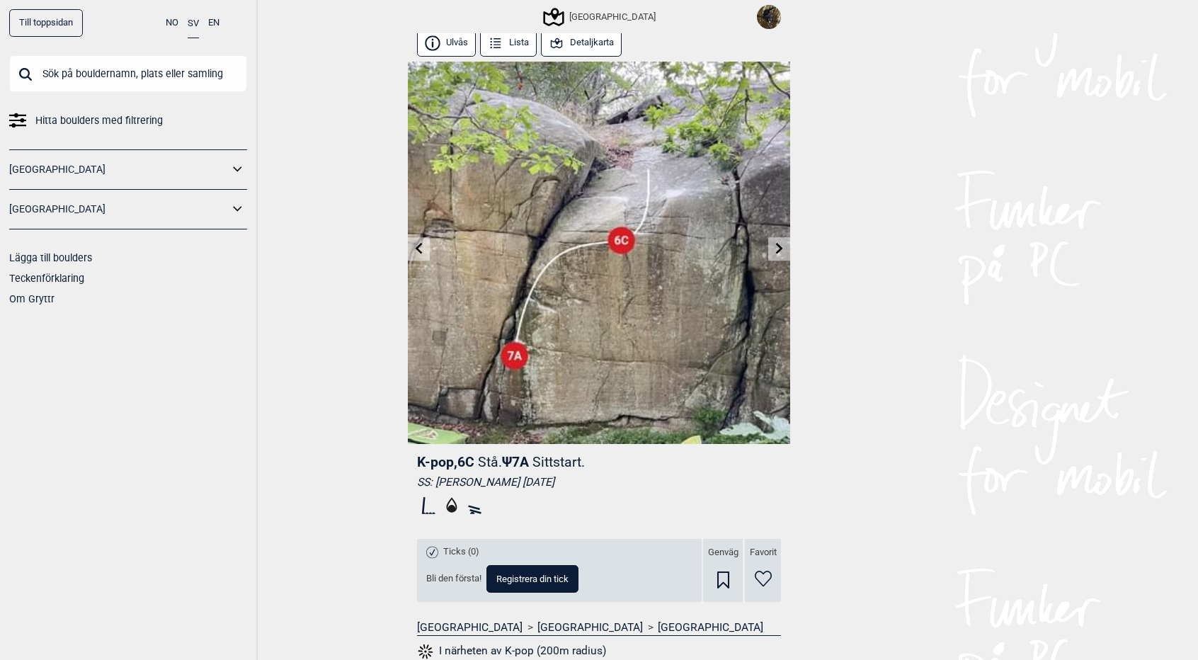
scroll to position [1, 0]
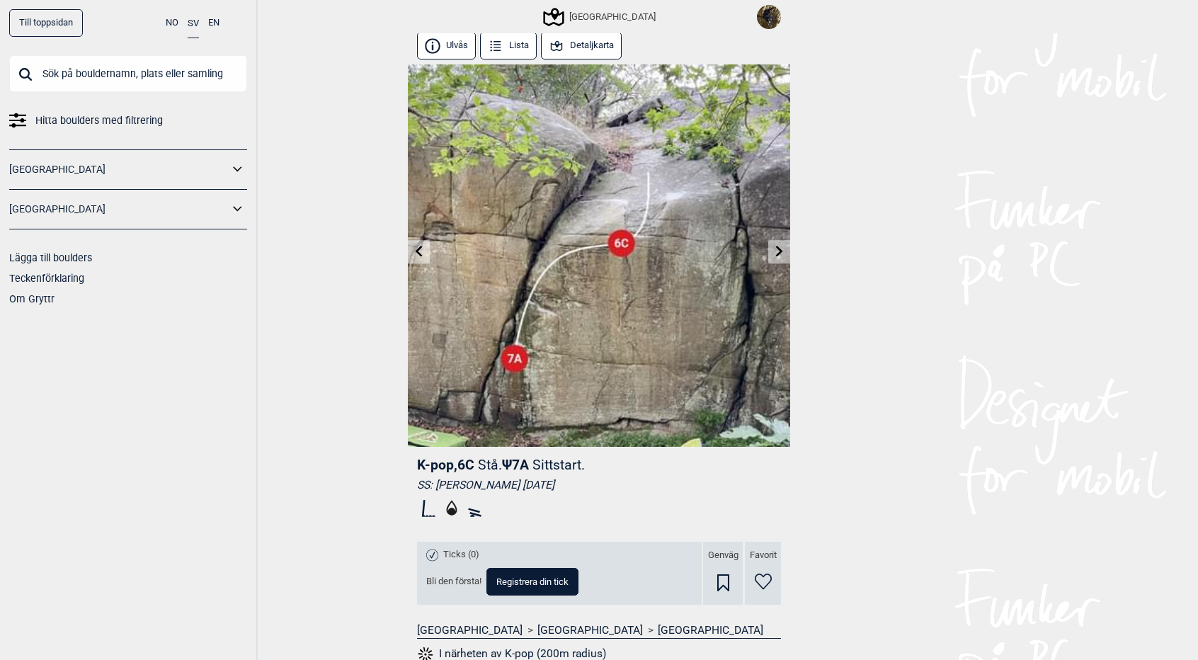
click at [778, 256] on icon at bounding box center [779, 251] width 11 height 11
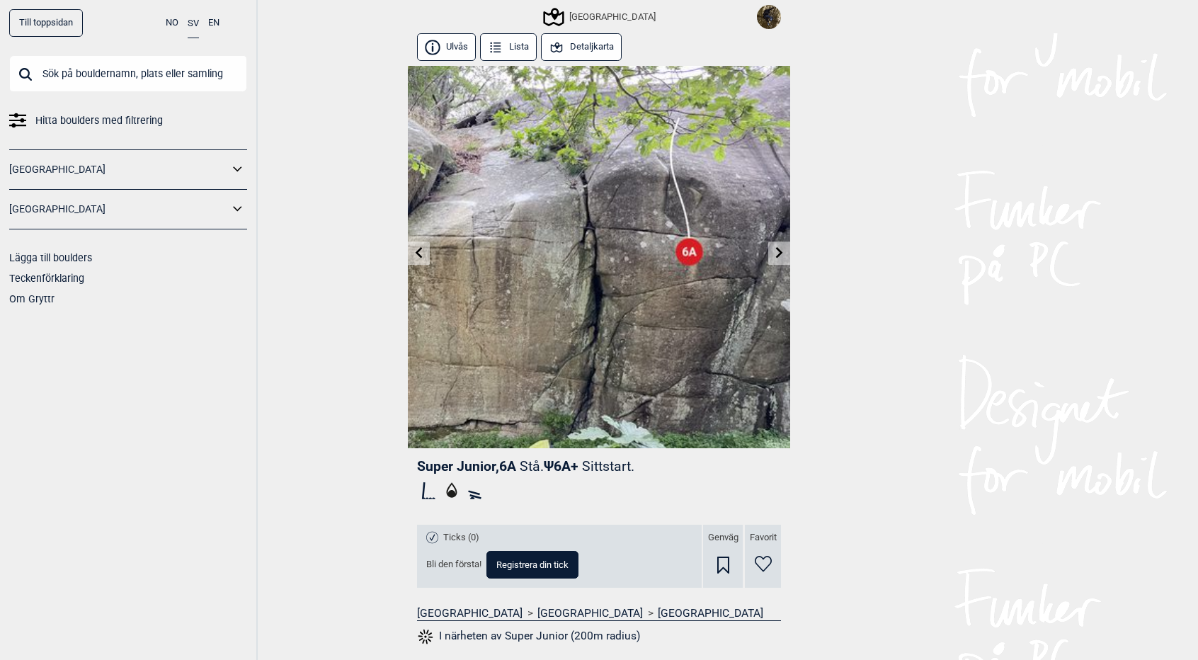
click at [778, 256] on icon at bounding box center [779, 252] width 7 height 11
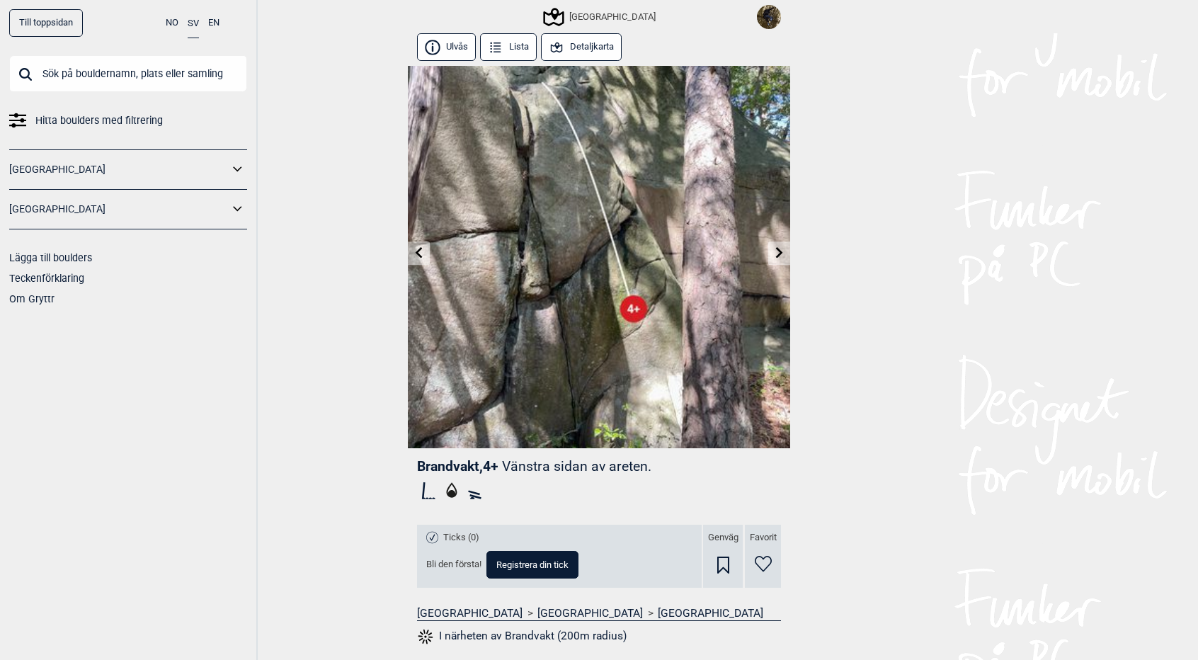
click at [778, 256] on icon at bounding box center [779, 252] width 7 height 11
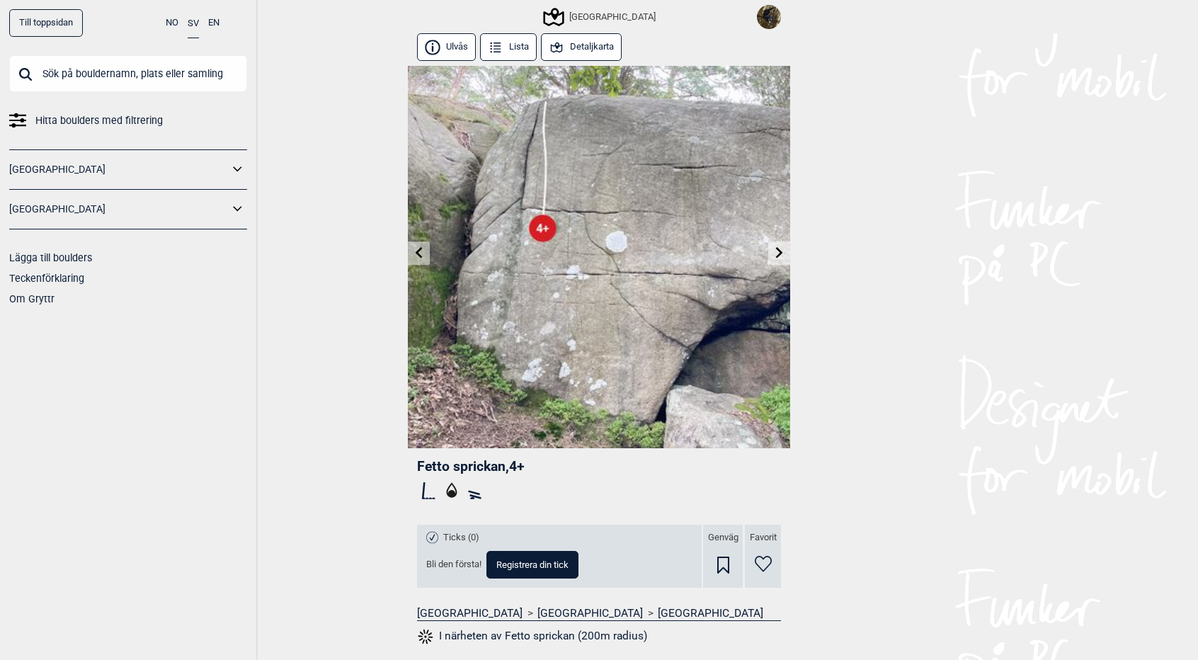
click at [778, 256] on icon at bounding box center [779, 252] width 7 height 11
click at [784, 248] on icon at bounding box center [779, 252] width 11 height 11
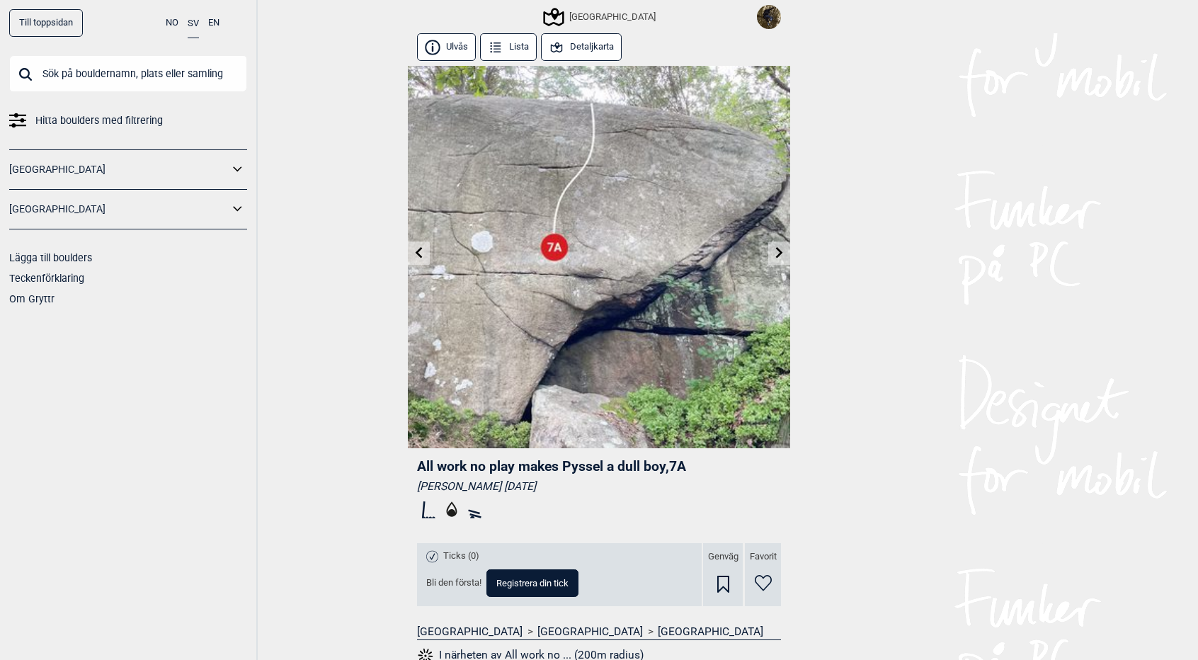
click at [783, 253] on icon at bounding box center [779, 252] width 11 height 11
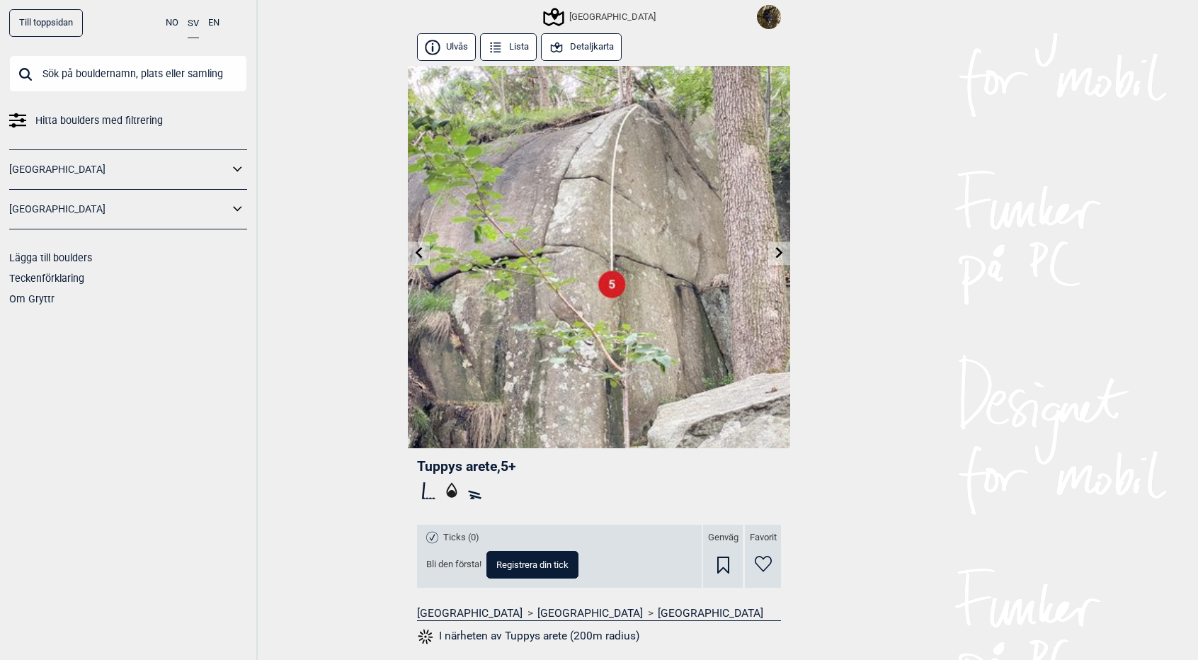
click at [783, 253] on icon at bounding box center [779, 252] width 11 height 11
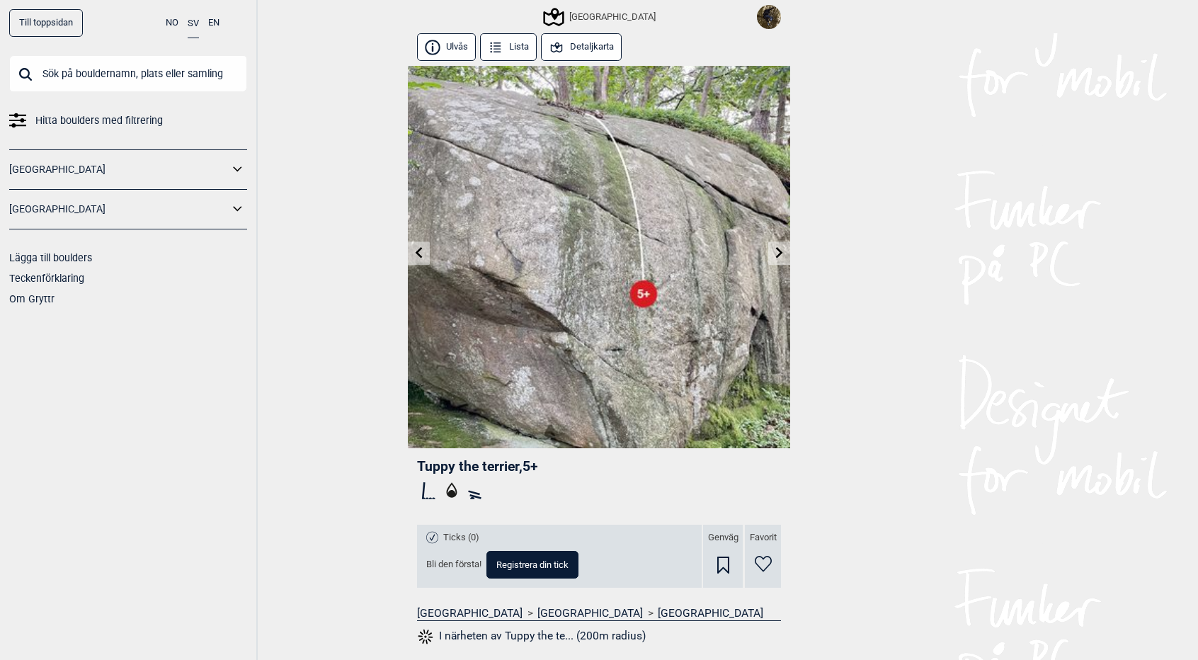
click at [783, 253] on icon at bounding box center [779, 252] width 11 height 11
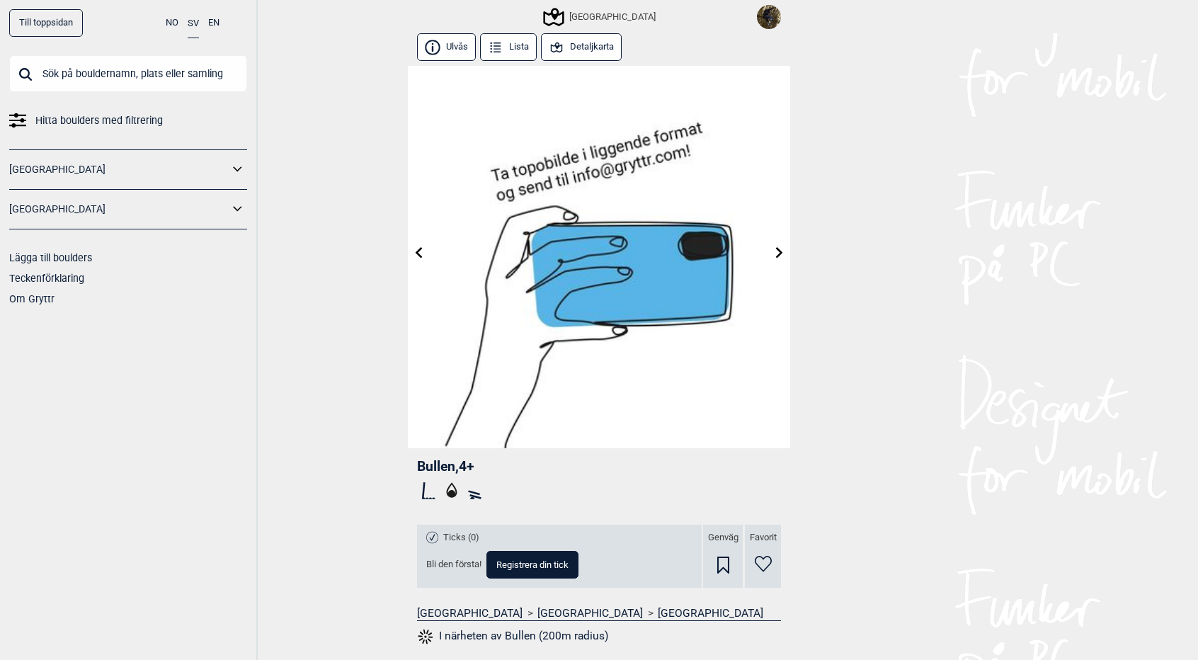
click at [783, 253] on icon at bounding box center [779, 252] width 11 height 11
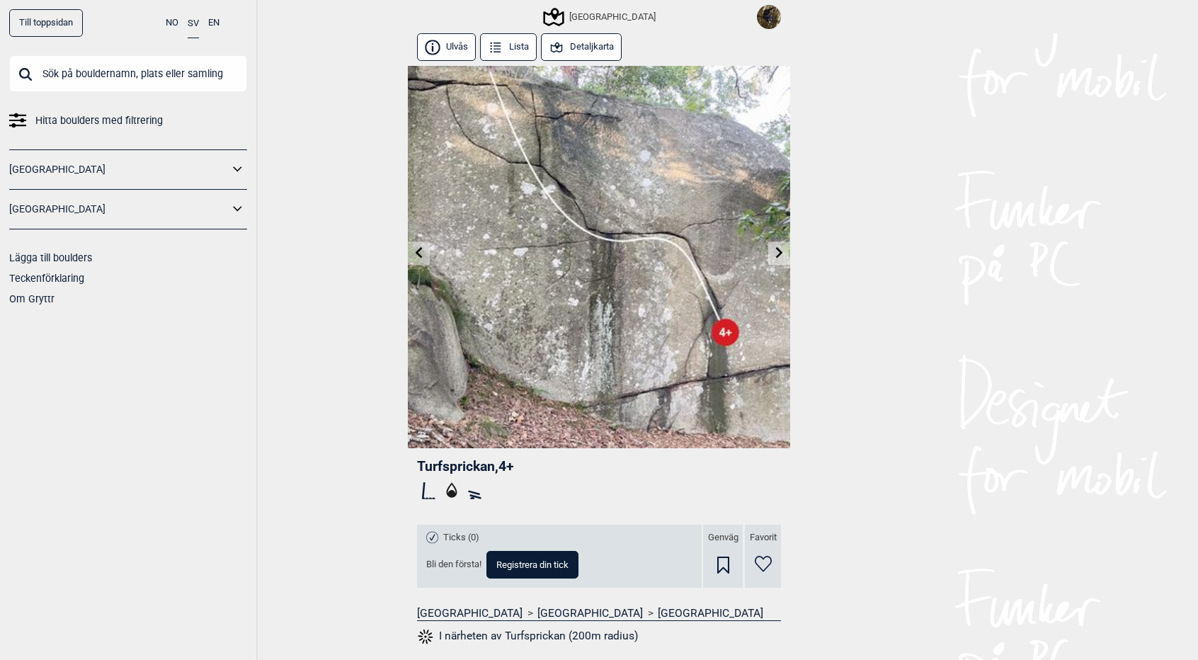
click at [783, 253] on icon at bounding box center [779, 252] width 11 height 11
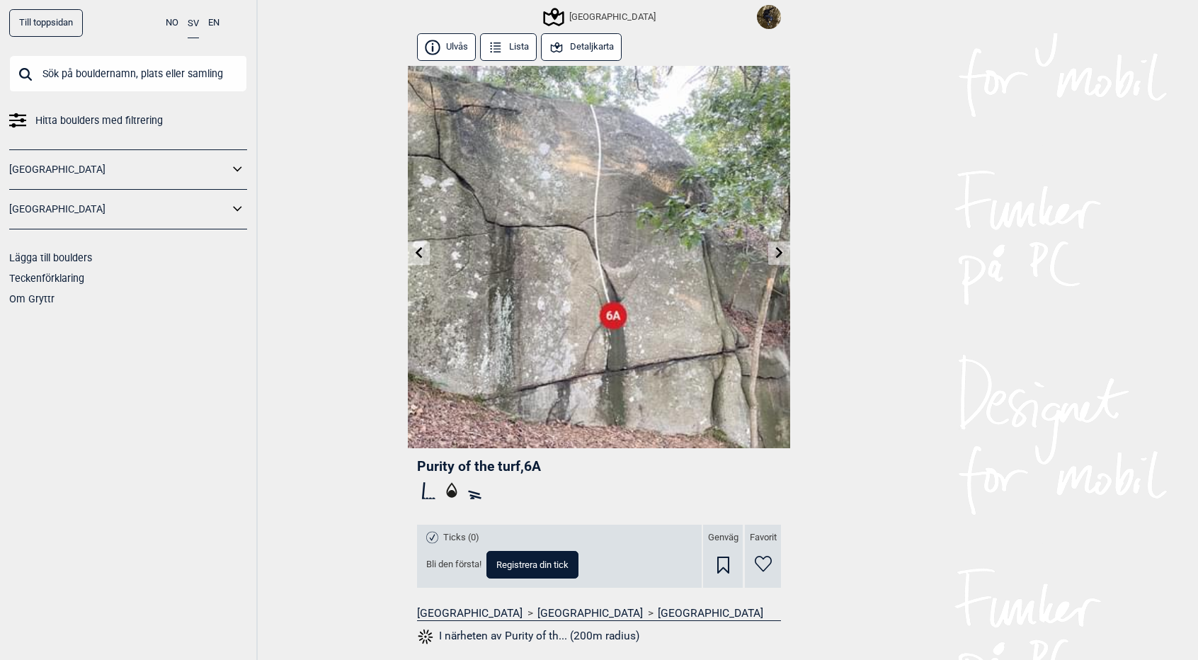
click at [783, 253] on icon at bounding box center [779, 252] width 11 height 11
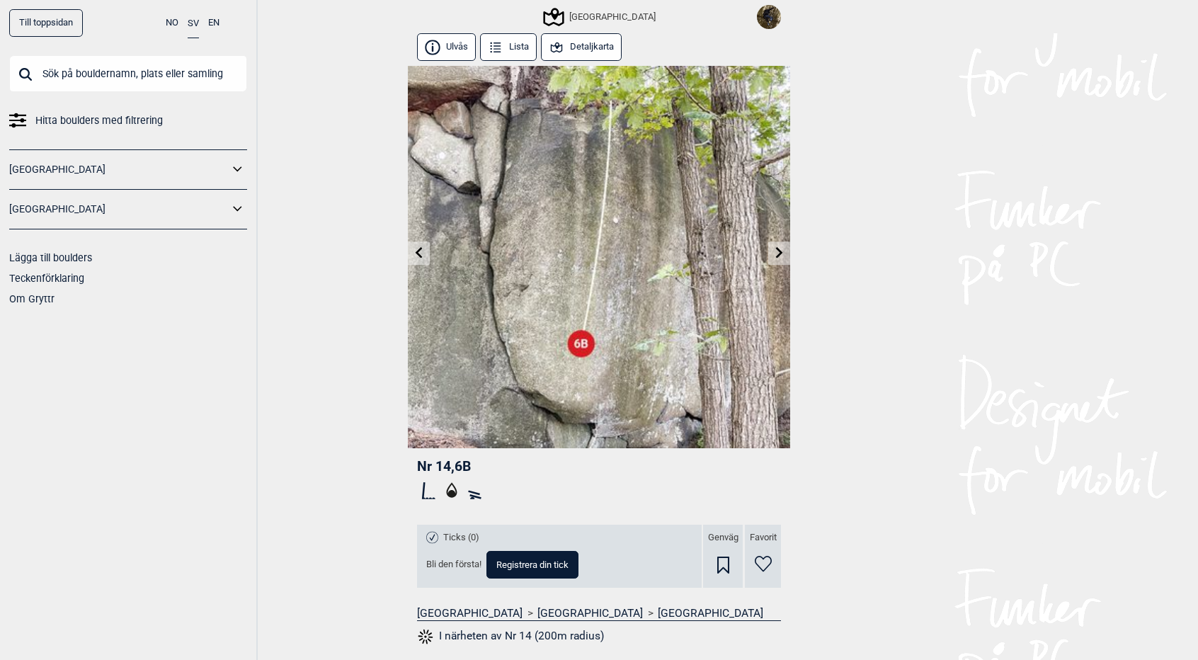
click at [778, 250] on icon at bounding box center [779, 252] width 7 height 11
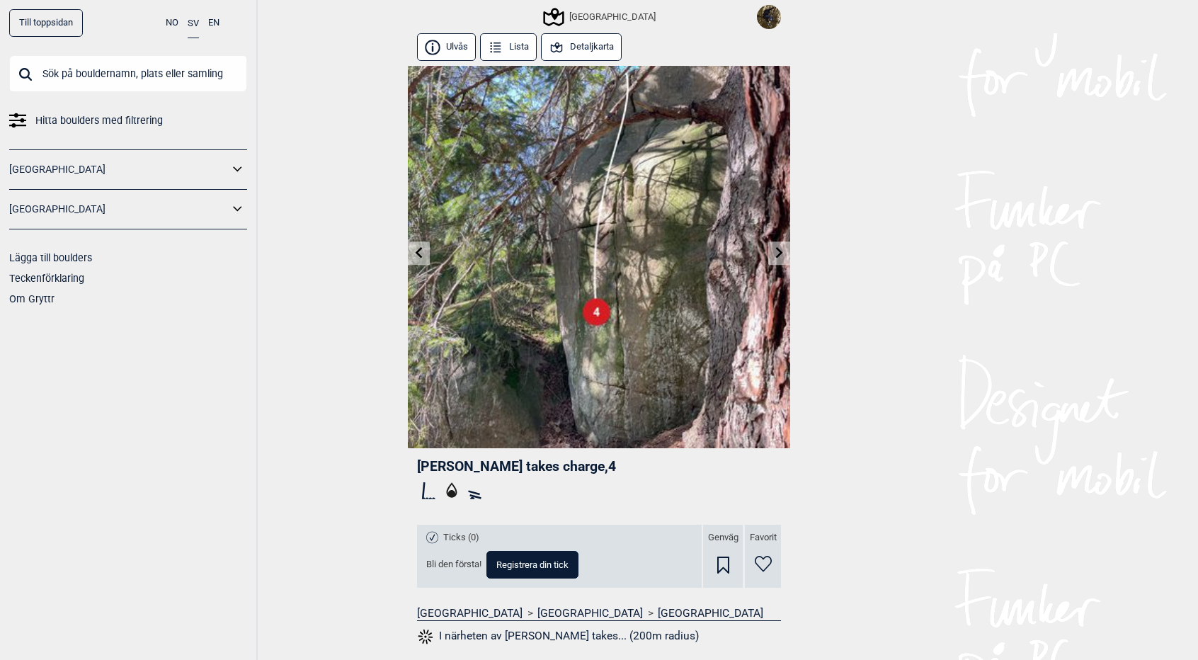
click at [781, 256] on icon at bounding box center [779, 252] width 11 height 11
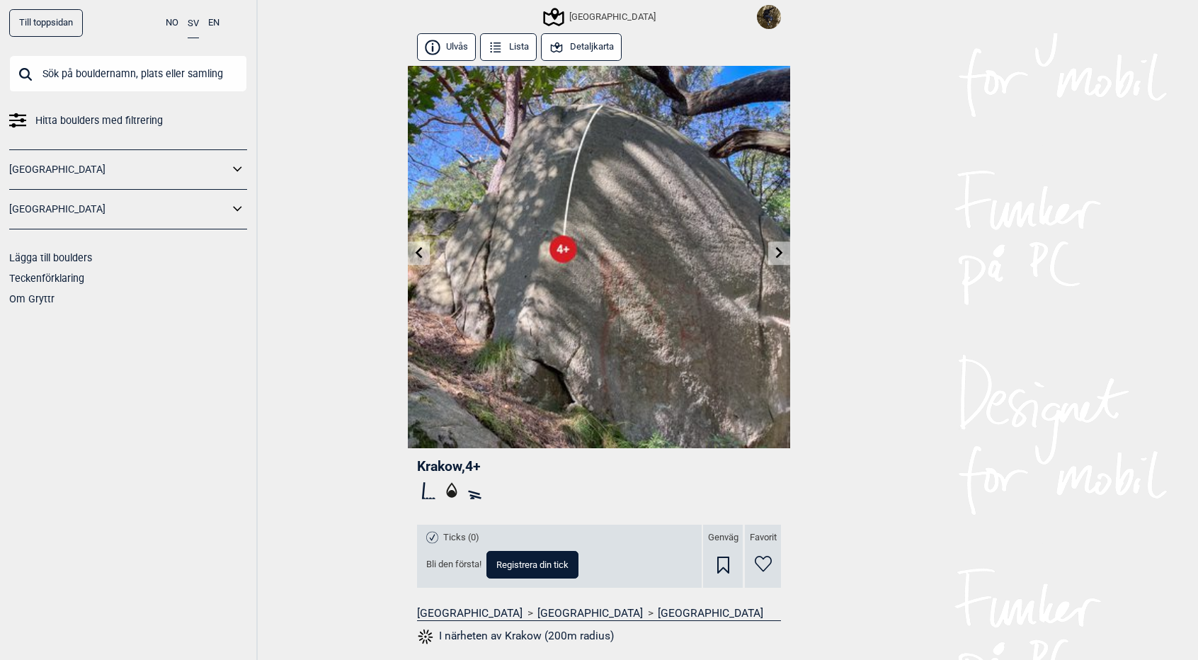
click at [608, 45] on button "Detaljkarta" at bounding box center [581, 47] width 81 height 28
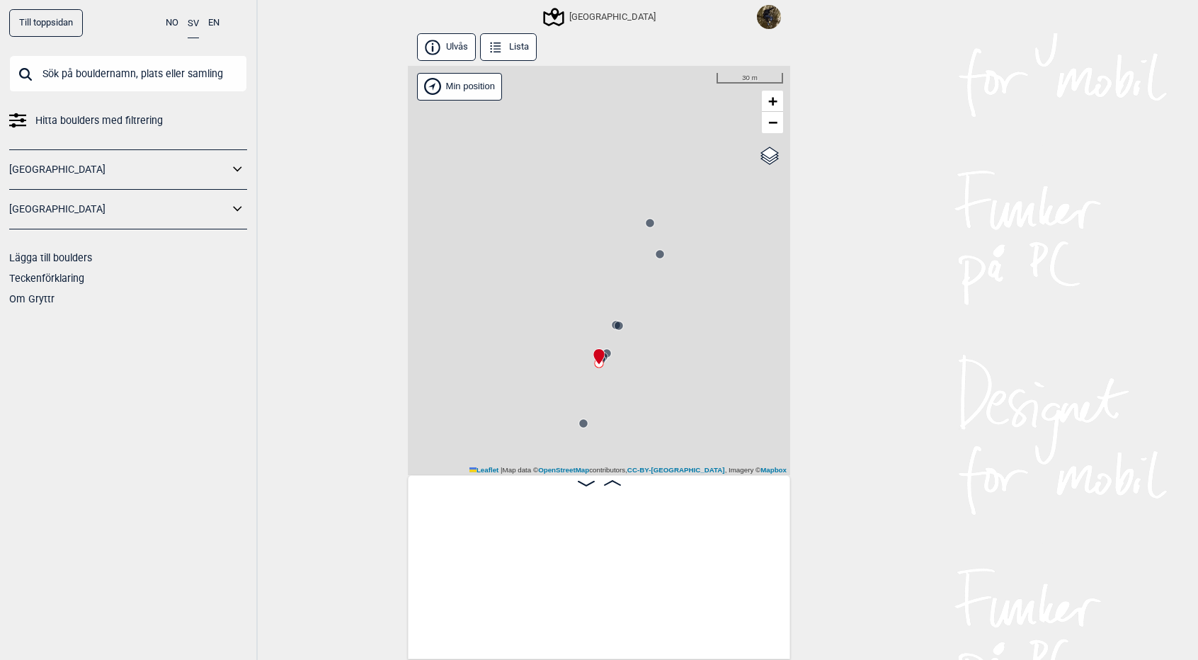
scroll to position [0, 2393]
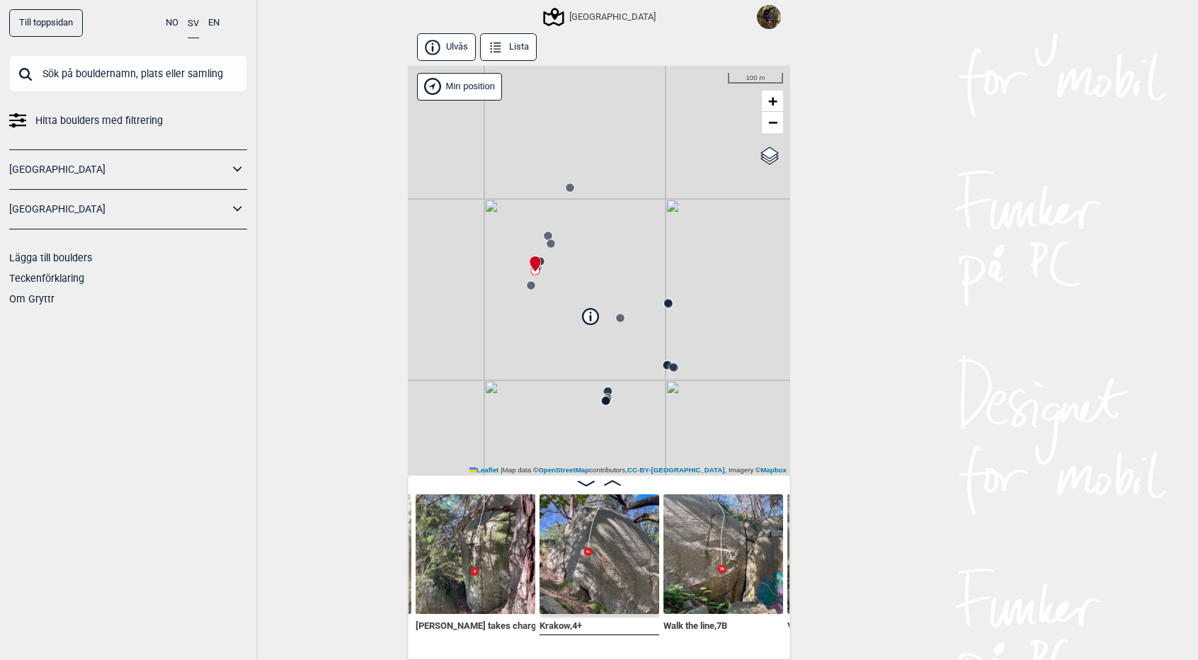
drag, startPoint x: 654, startPoint y: 362, endPoint x: 584, endPoint y: 295, distance: 97.2
click at [584, 295] on div "[GEOGRAPHIC_DATA] Min position 100 m + − OpenStreetMap Google satellite Leaflet…" at bounding box center [599, 270] width 382 height 409
click at [516, 57] on button "Lista" at bounding box center [508, 47] width 57 height 28
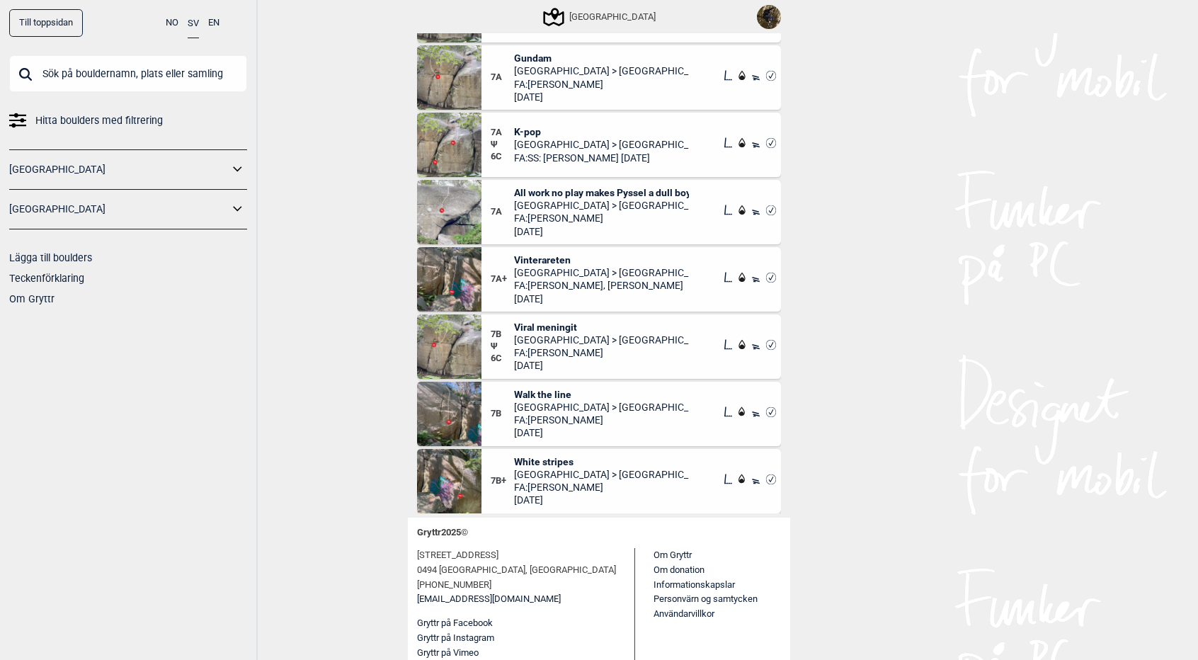
scroll to position [154, 0]
click at [544, 325] on span "Viral meningit" at bounding box center [602, 327] width 176 height 13
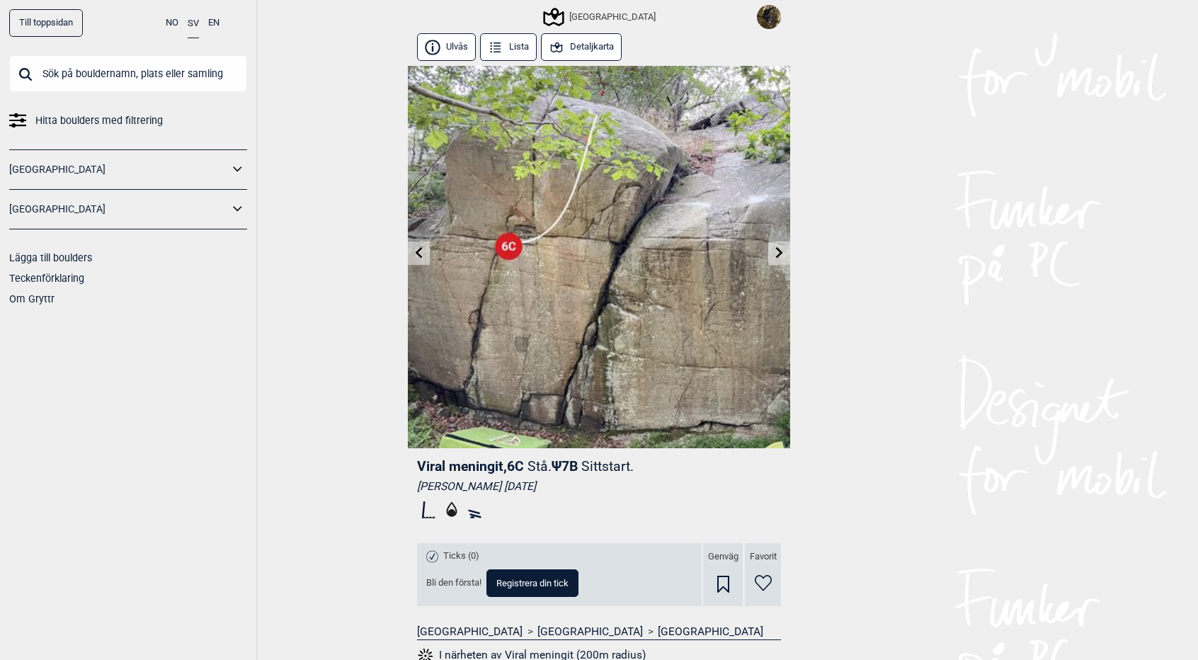
scroll to position [466, 0]
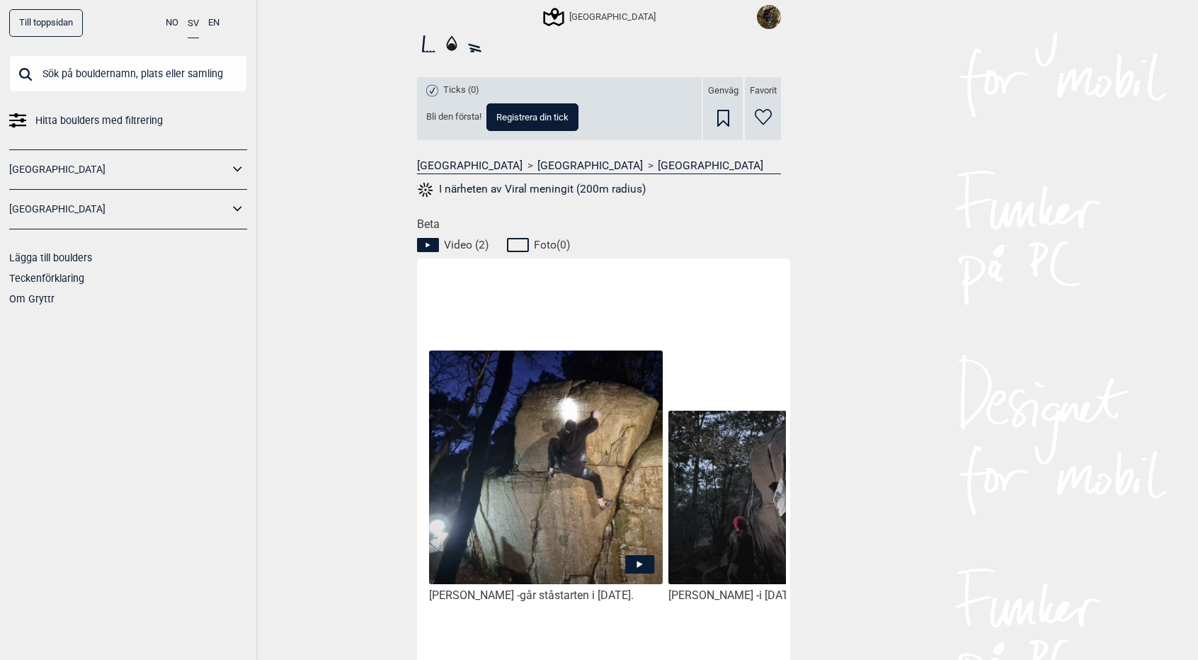
click at [635, 566] on icon at bounding box center [639, 564] width 29 height 18
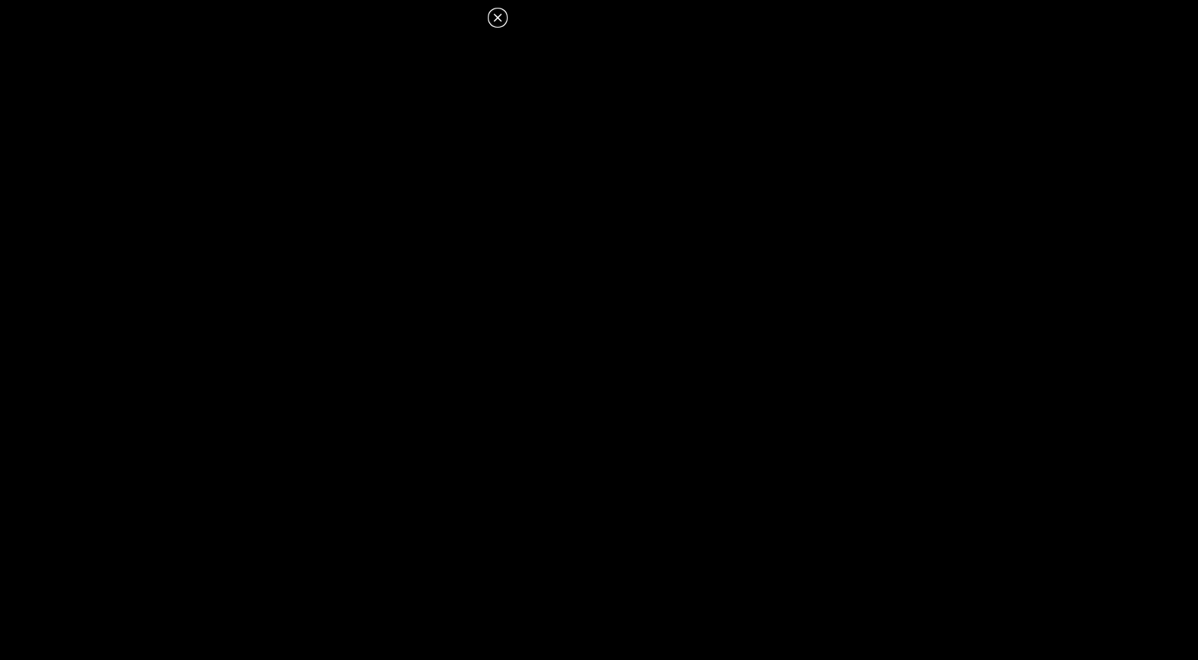
click at [496, 11] on icon at bounding box center [497, 17] width 17 height 17
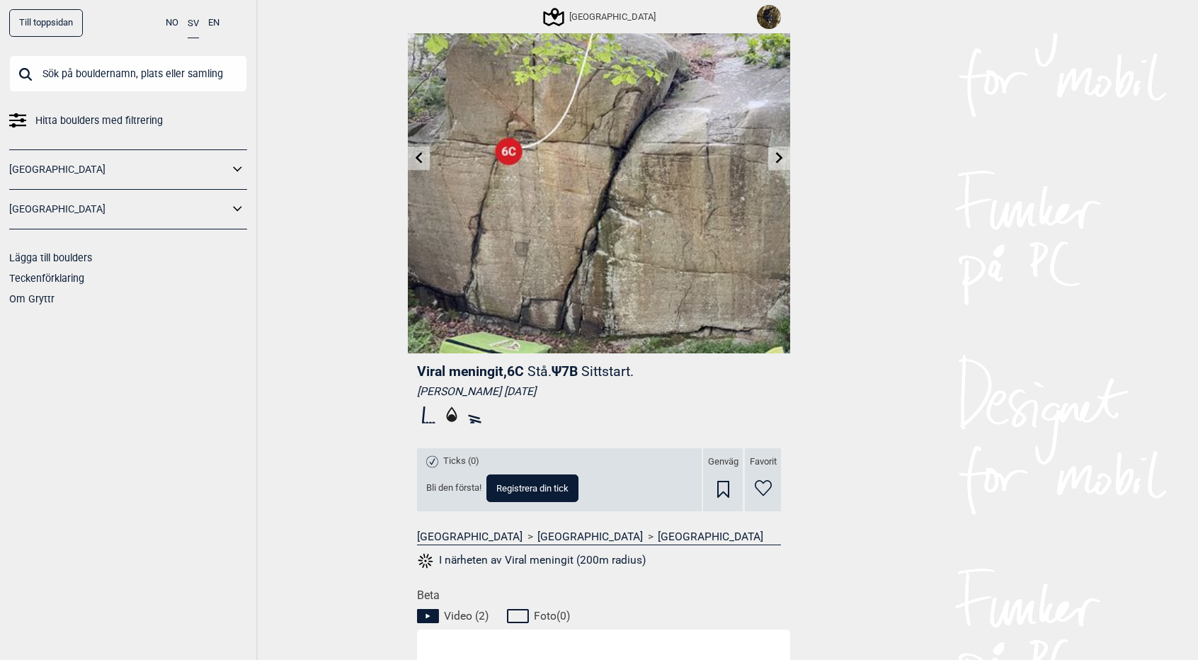
scroll to position [0, 0]
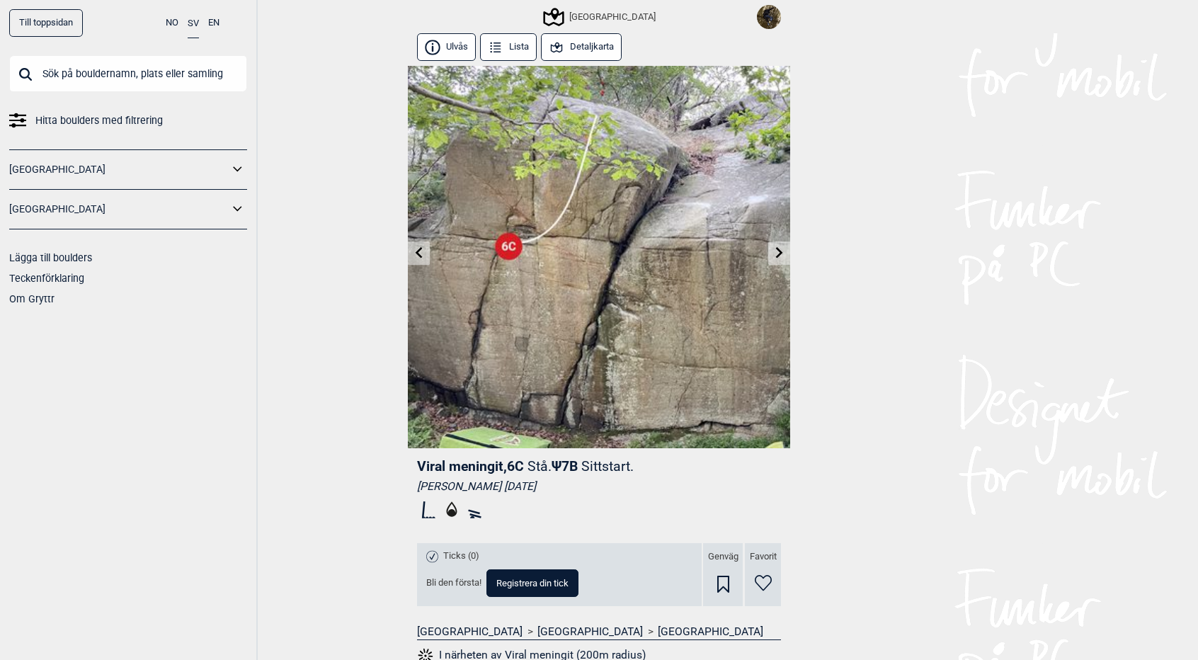
click at [579, 49] on button "Detaljkarta" at bounding box center [581, 47] width 81 height 28
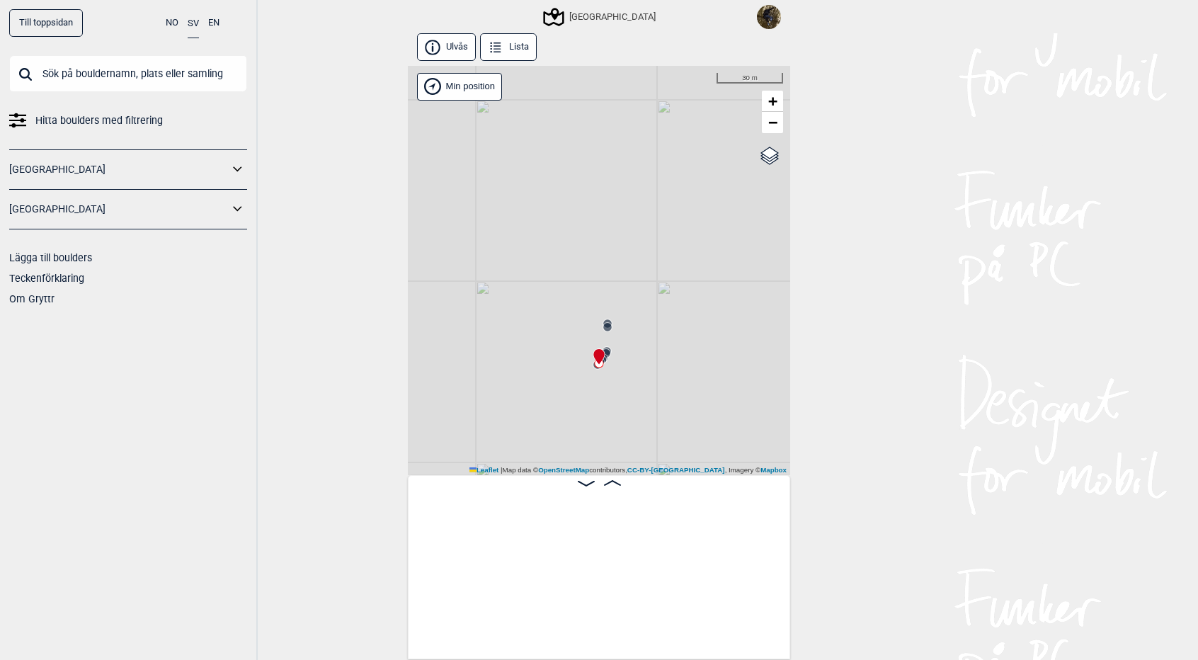
scroll to position [0, 234]
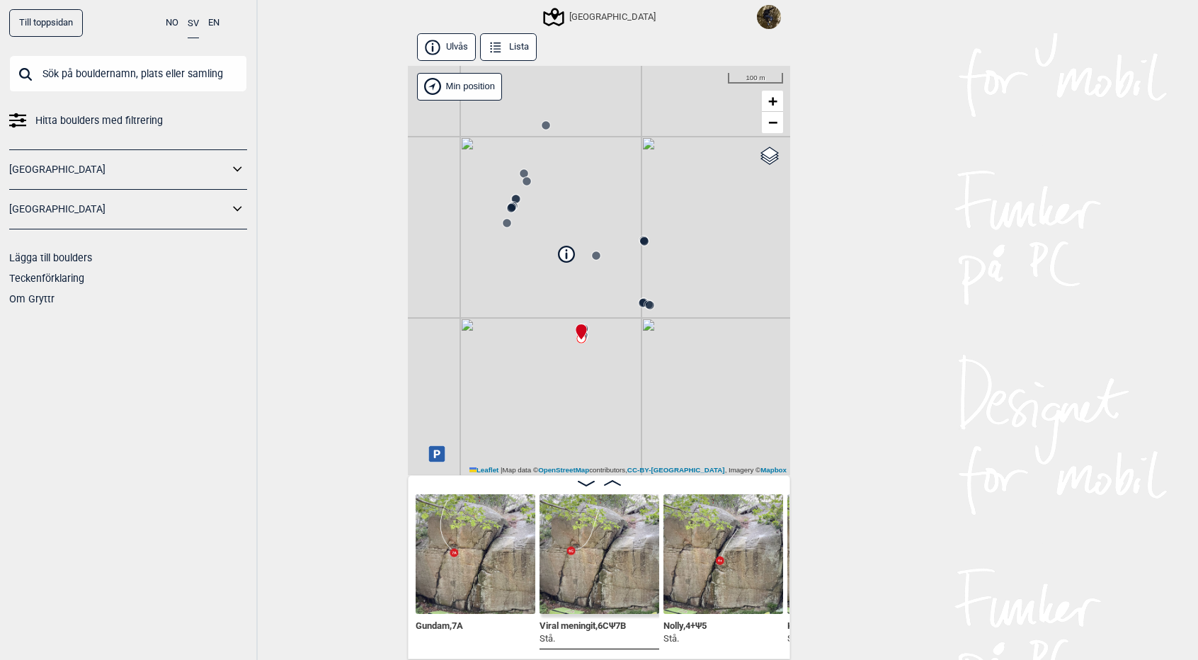
drag, startPoint x: 568, startPoint y: 265, endPoint x: 584, endPoint y: 300, distance: 38.3
click at [584, 300] on div "[GEOGRAPHIC_DATA] Min position 100 m + − OpenStreetMap Google satellite Leaflet…" at bounding box center [599, 270] width 382 height 409
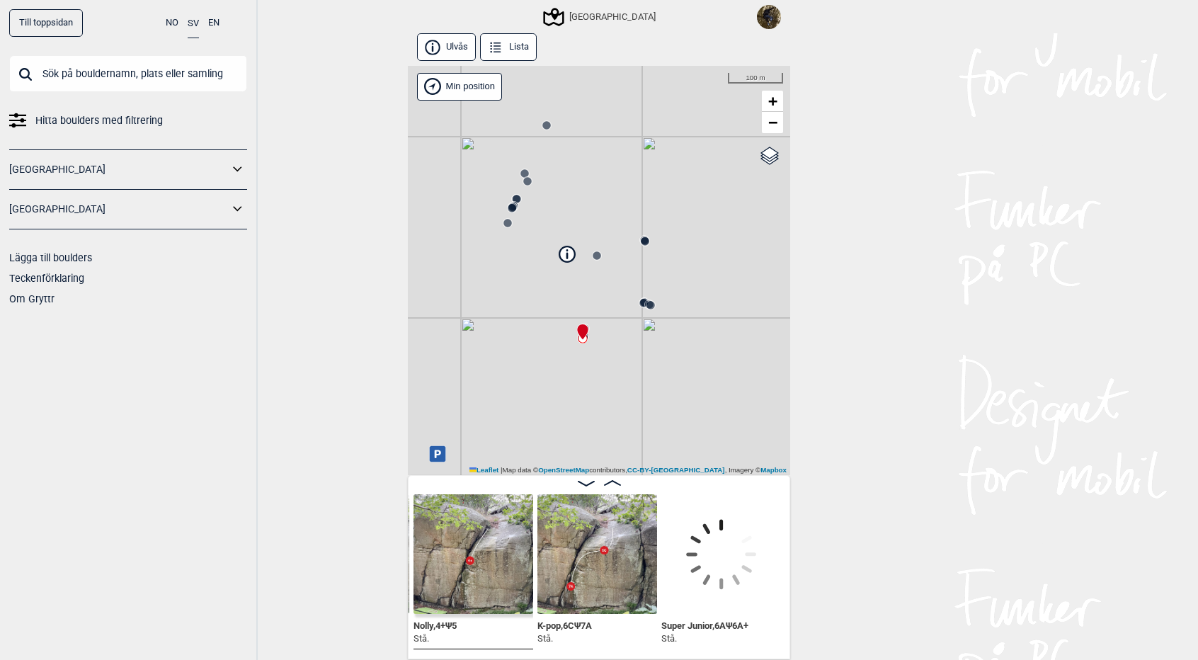
scroll to position [0, 485]
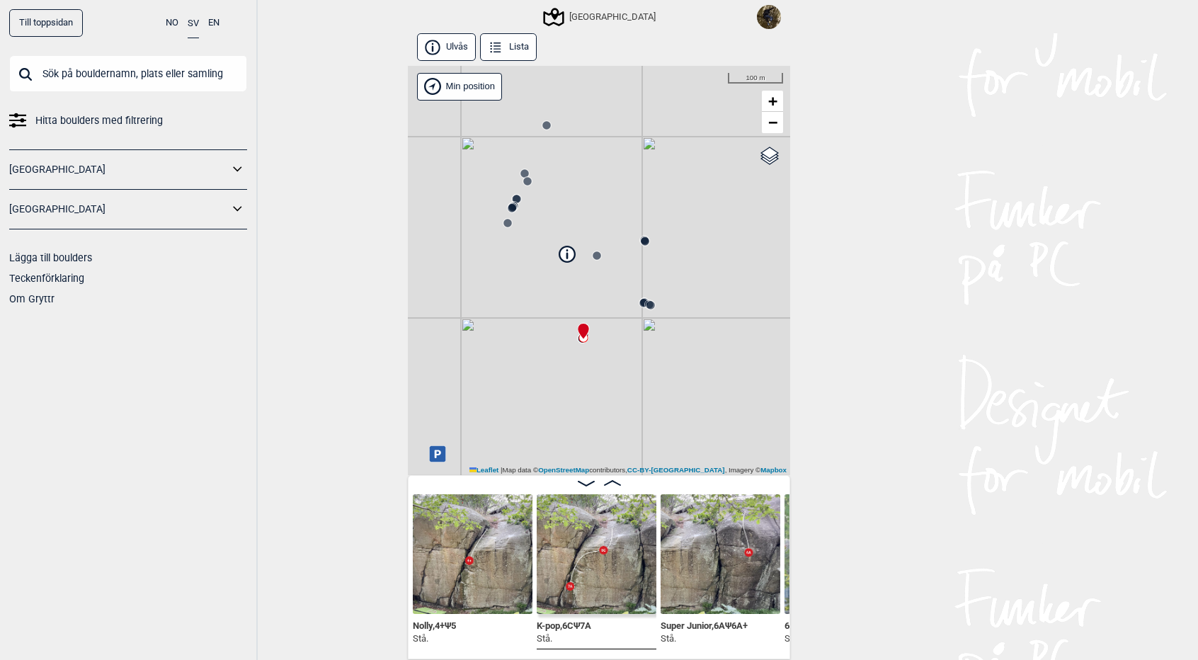
click at [577, 572] on img at bounding box center [597, 554] width 120 height 120
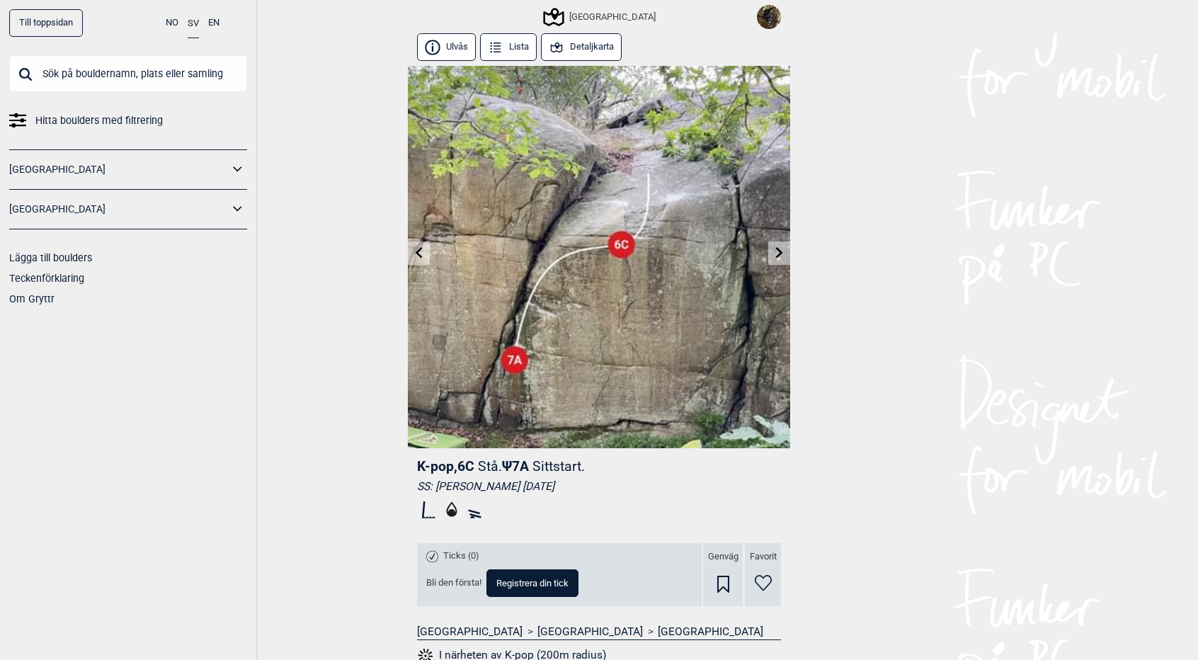
click at [428, 266] on img at bounding box center [599, 257] width 382 height 382
click at [418, 259] on link at bounding box center [419, 253] width 22 height 23
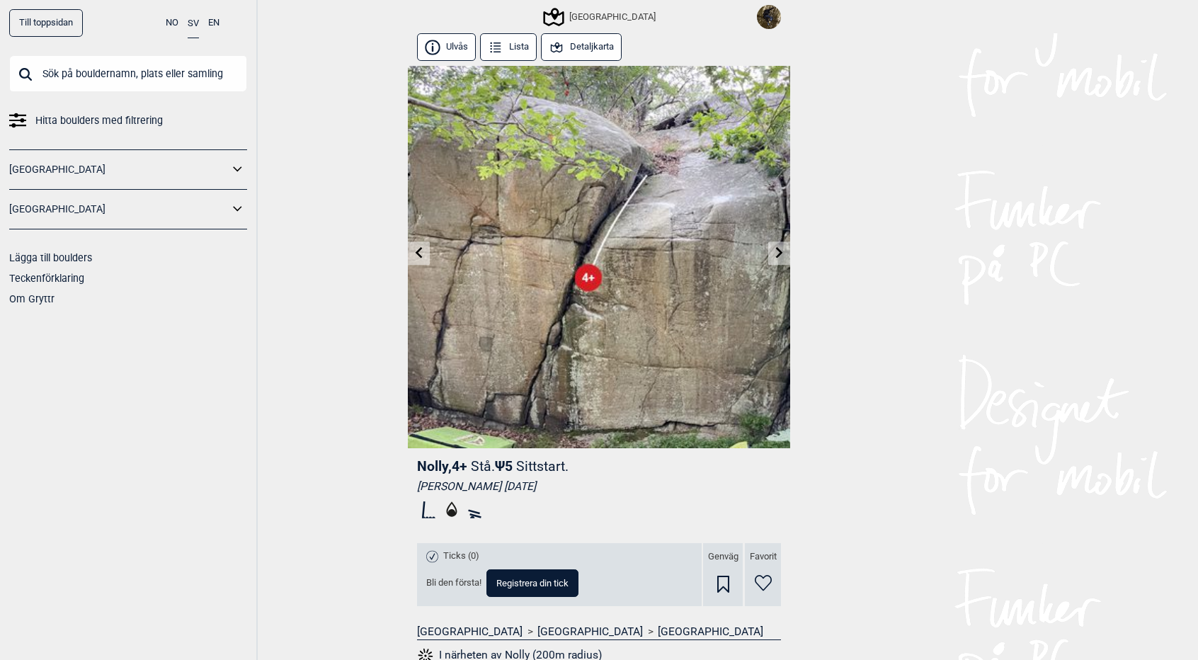
click at [418, 259] on link at bounding box center [419, 253] width 22 height 23
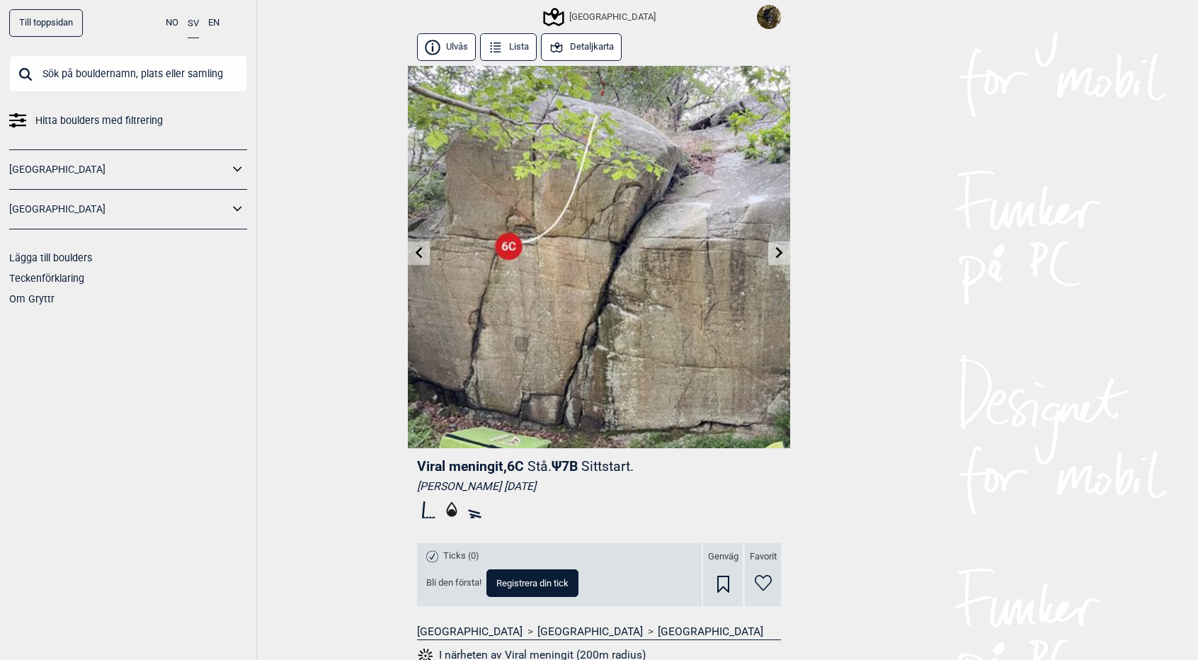
click at [591, 48] on button "Detaljkarta" at bounding box center [581, 47] width 81 height 28
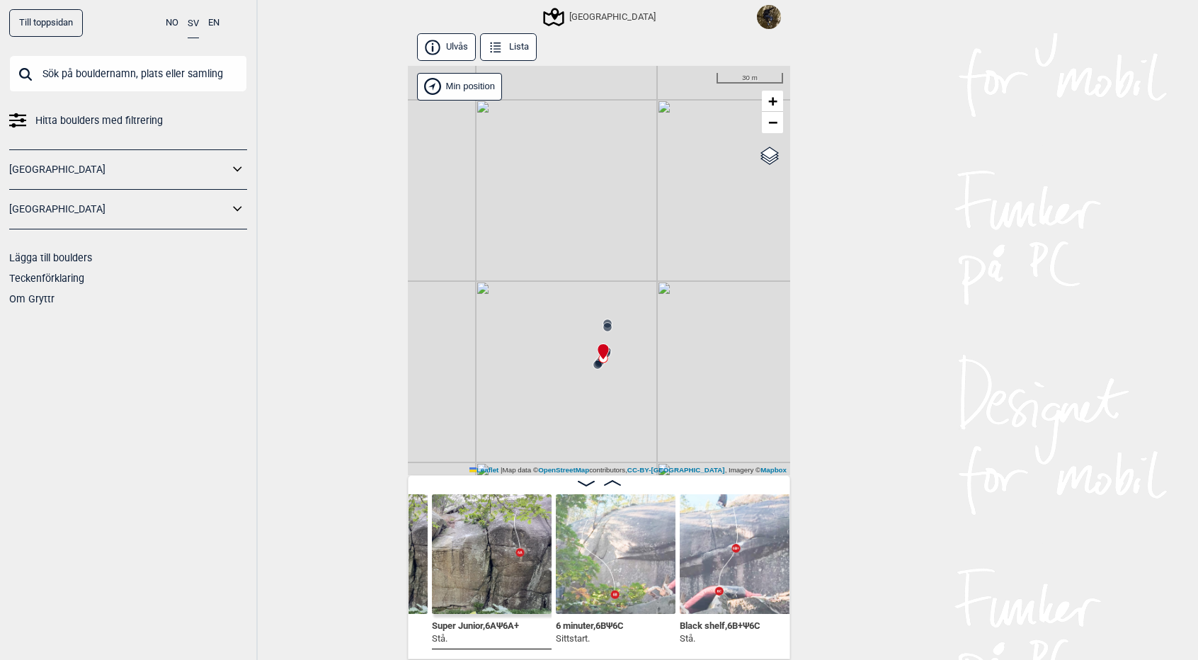
scroll to position [0, 717]
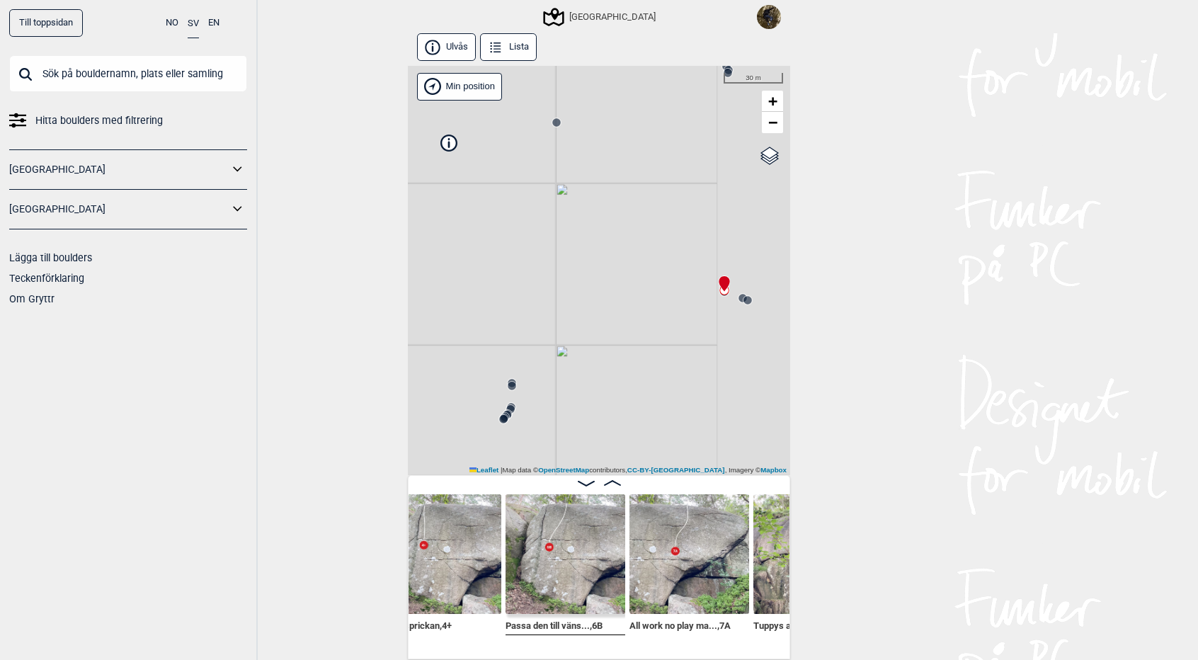
scroll to position [0, 1395]
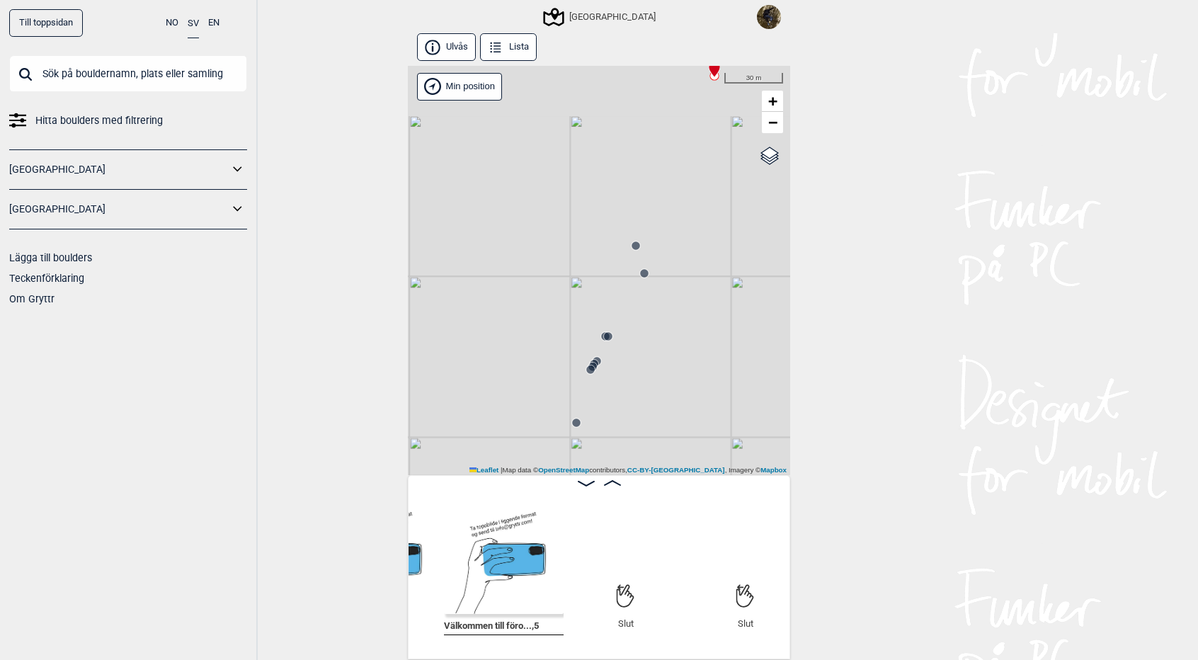
scroll to position [0, 3568]
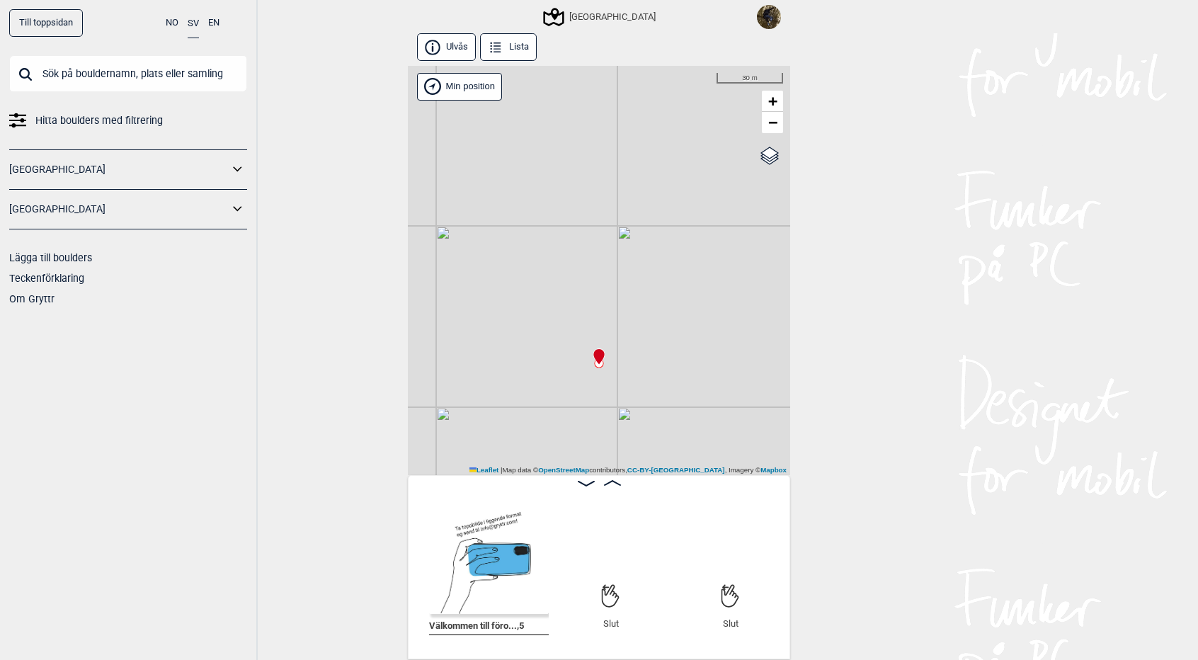
drag, startPoint x: 609, startPoint y: 396, endPoint x: 727, endPoint y: 247, distance: 189.6
click at [727, 247] on div "[GEOGRAPHIC_DATA] Brukerens posisjon Min position 30 m + − OpenStreetMap Google…" at bounding box center [599, 270] width 382 height 409
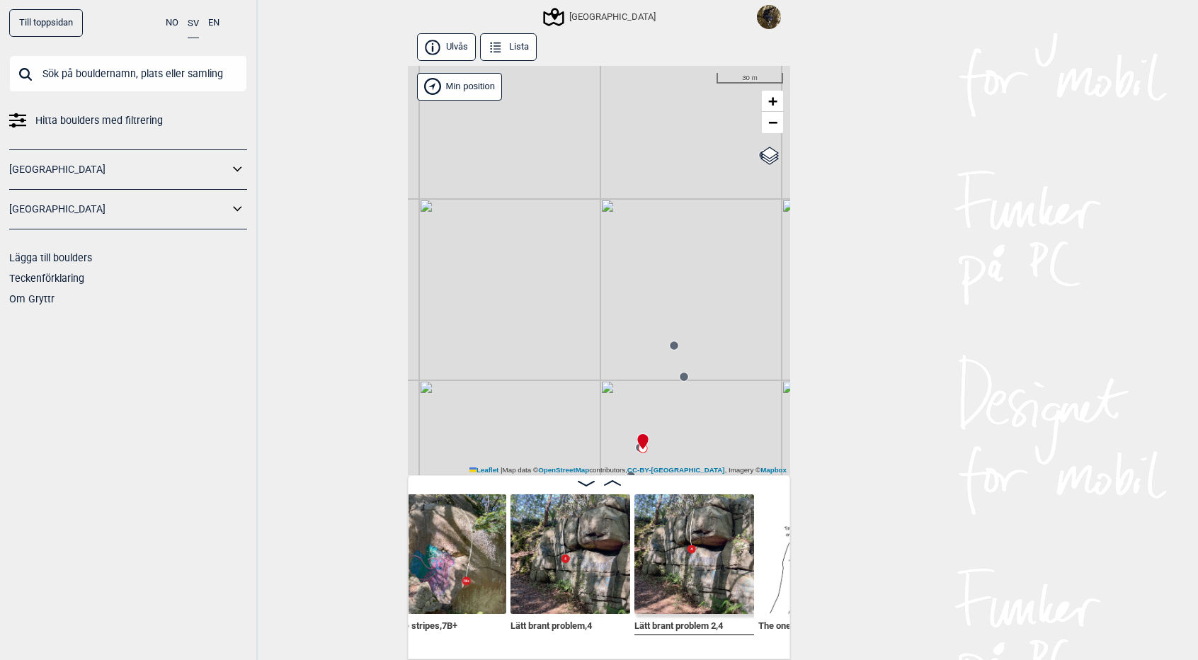
scroll to position [0, 2990]
click at [561, 565] on img at bounding box center [571, 554] width 120 height 120
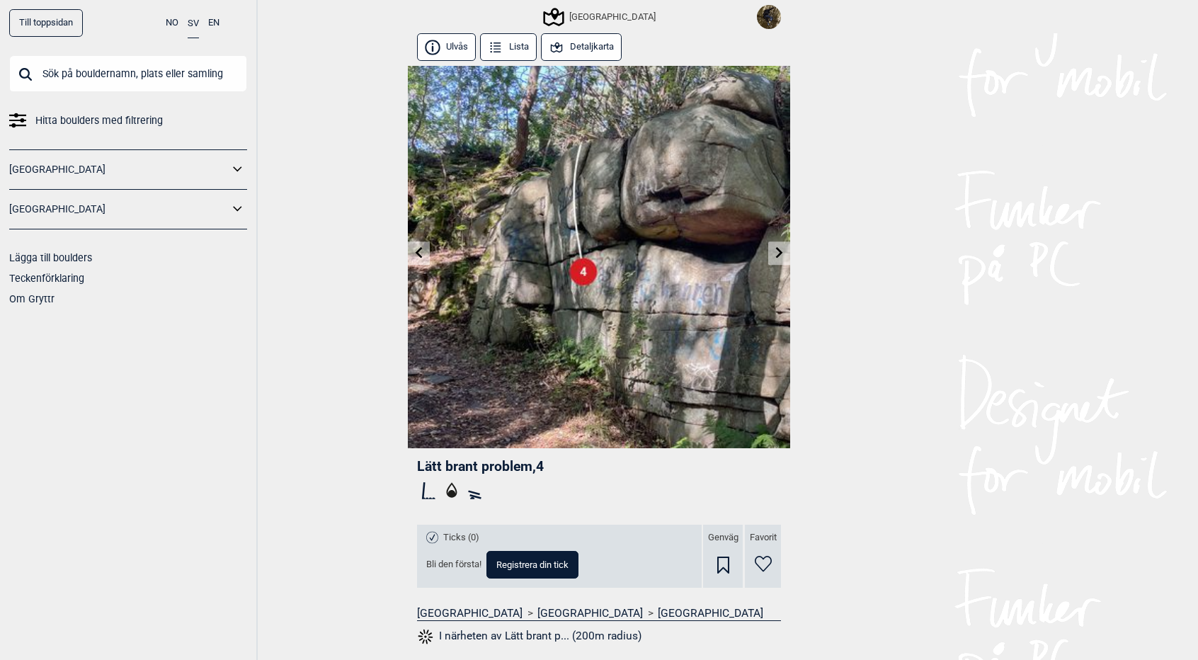
click at [460, 47] on button "Ulvås" at bounding box center [446, 47] width 59 height 28
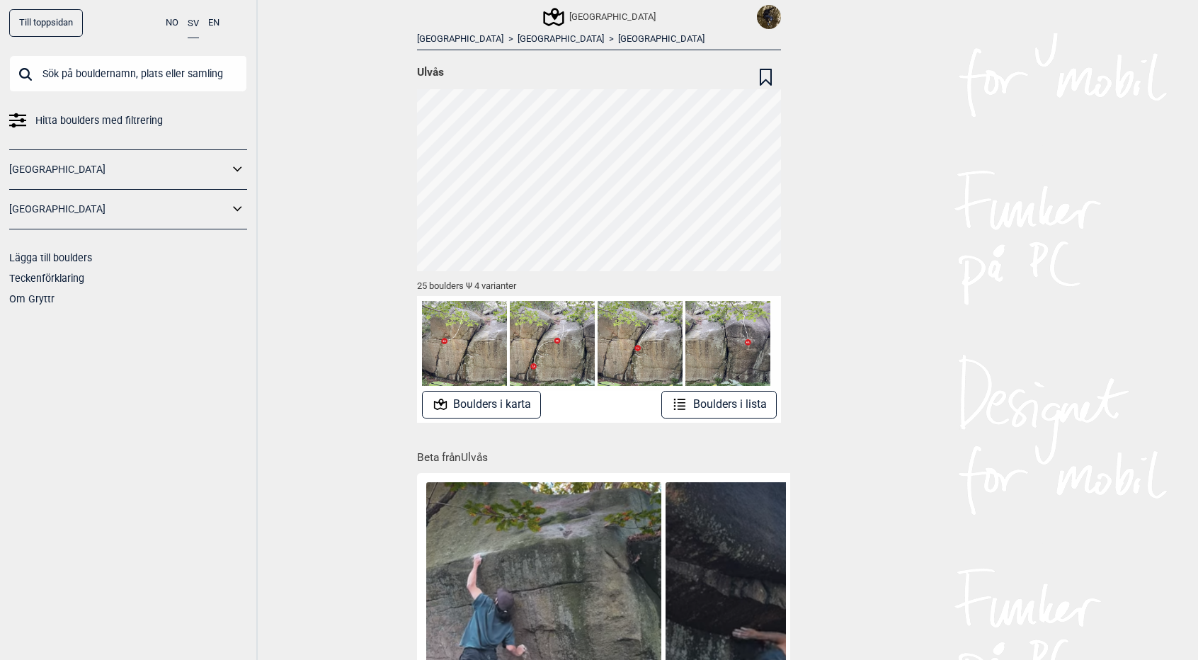
click at [472, 391] on button "Boulders i karta" at bounding box center [482, 405] width 120 height 28
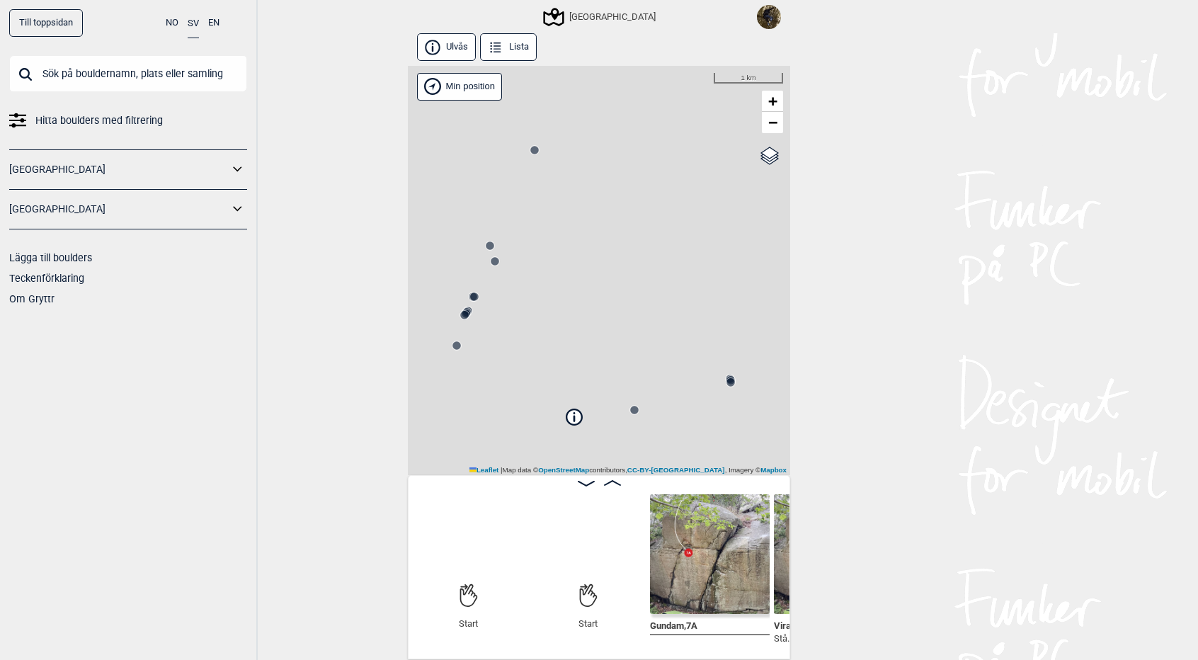
scroll to position [0, 110]
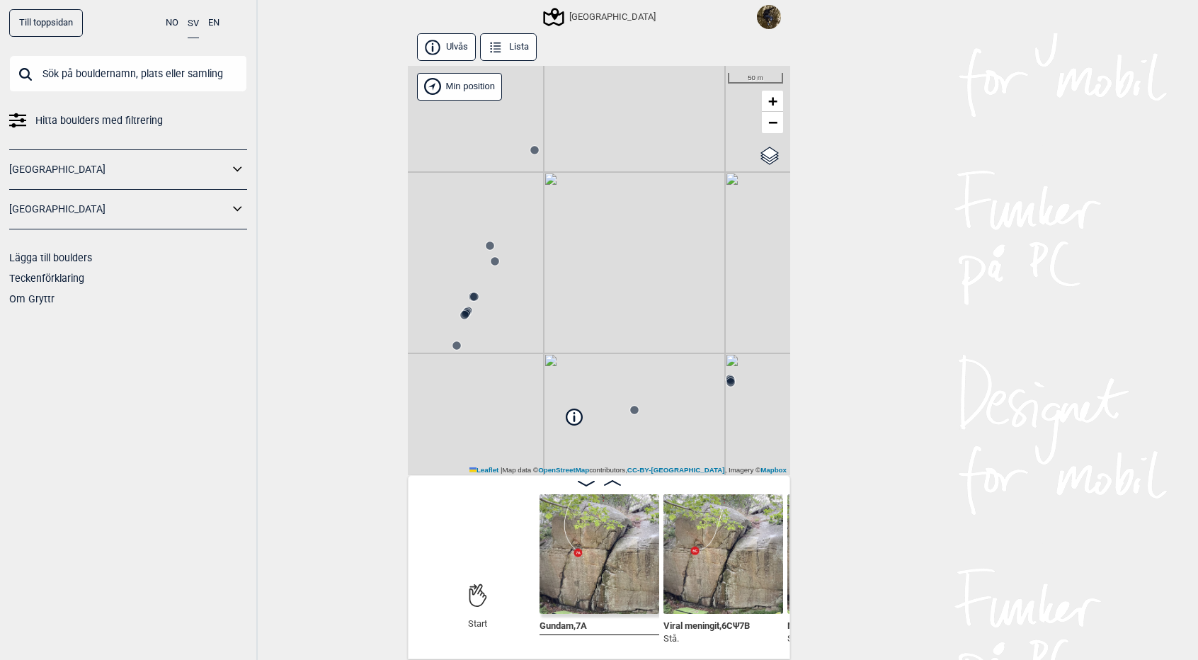
click at [578, 421] on icon at bounding box center [575, 417] width 16 height 16
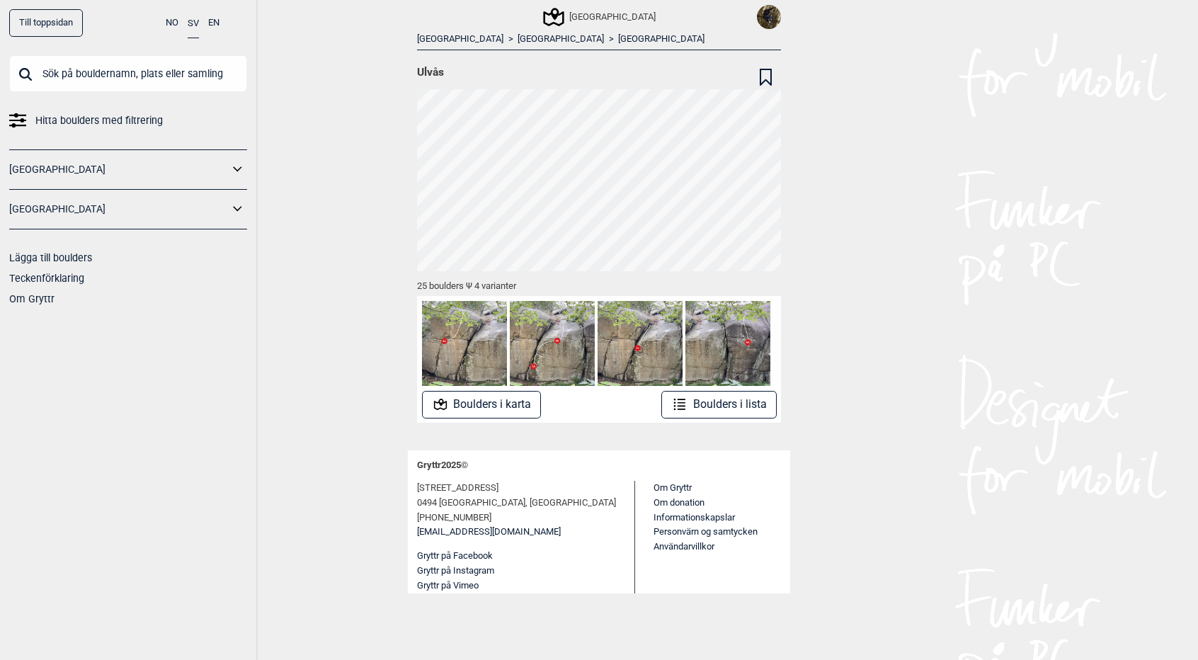
click at [474, 414] on button "Boulders i karta" at bounding box center [482, 405] width 120 height 28
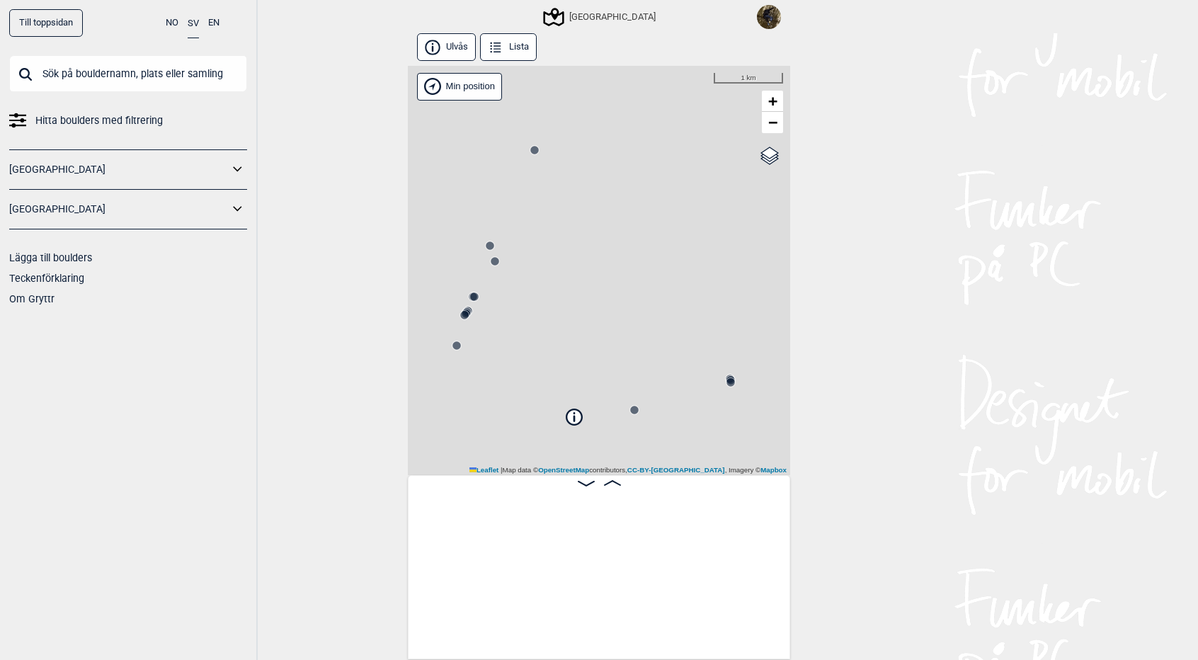
scroll to position [0, 110]
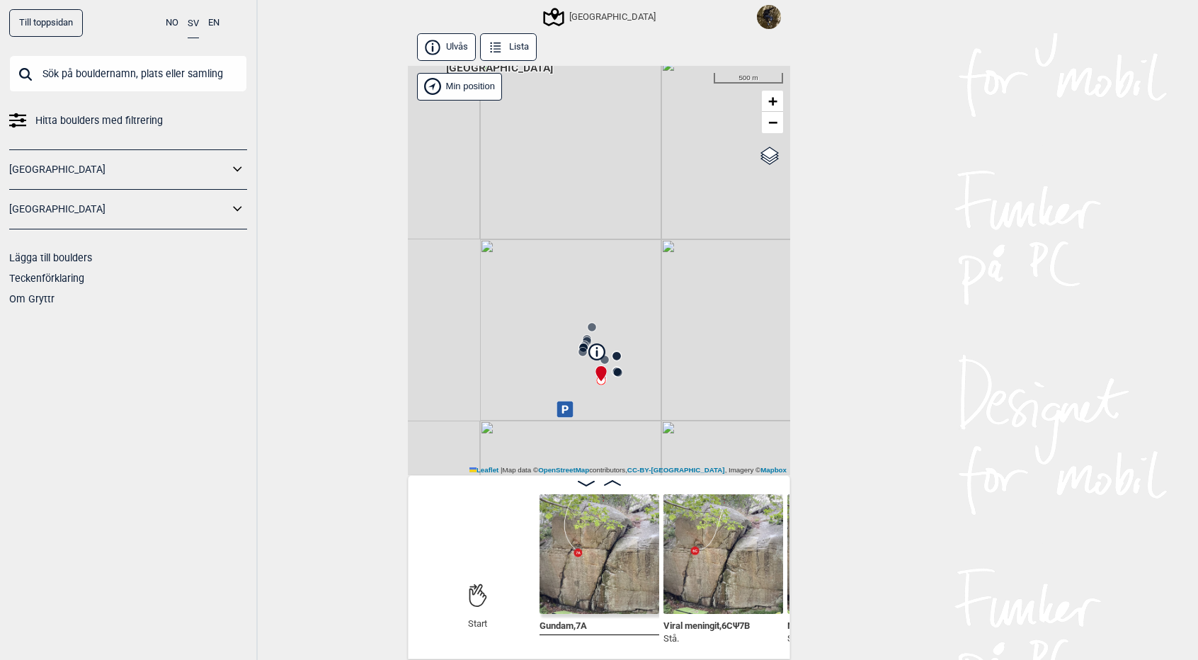
click at [568, 415] on icon at bounding box center [565, 409] width 16 height 16
click at [554, 305] on div "[GEOGRAPHIC_DATA] Brukerens posisjon Ica Icas kundparkering Finn vägen i Google…" at bounding box center [599, 270] width 382 height 409
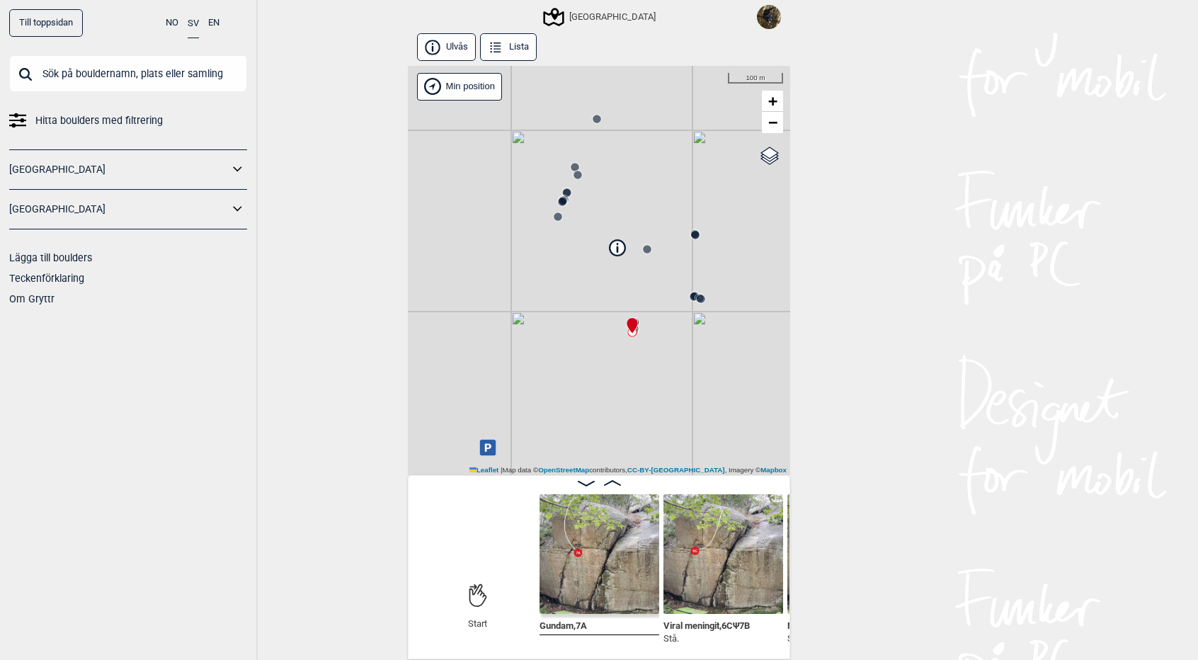
drag, startPoint x: 591, startPoint y: 375, endPoint x: 605, endPoint y: 310, distance: 65.8
click at [605, 310] on div "[GEOGRAPHIC_DATA] Brukerens posisjon Min position 100 m + − OpenStreetMap Googl…" at bounding box center [599, 270] width 382 height 409
drag, startPoint x: 581, startPoint y: 295, endPoint x: 496, endPoint y: 269, distance: 88.9
click at [496, 269] on div "[GEOGRAPHIC_DATA] Brukerens posisjon Min position 50 m + − OpenStreetMap Google…" at bounding box center [599, 270] width 382 height 409
